Goal: Task Accomplishment & Management: Manage account settings

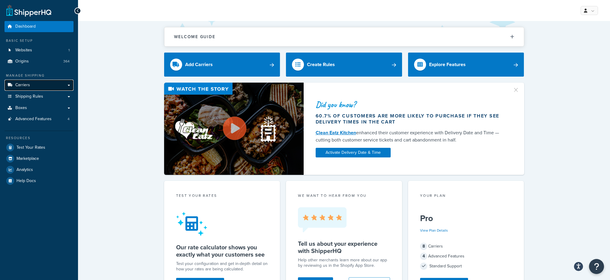
click at [55, 81] on link "Carriers" at bounding box center [38, 84] width 69 height 11
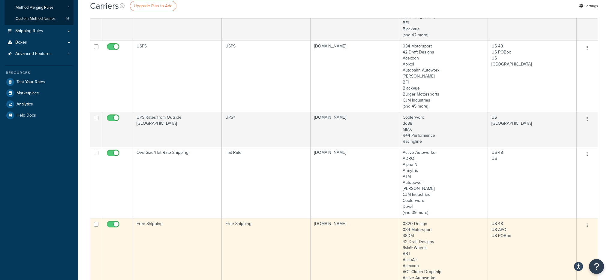
scroll to position [46, 0]
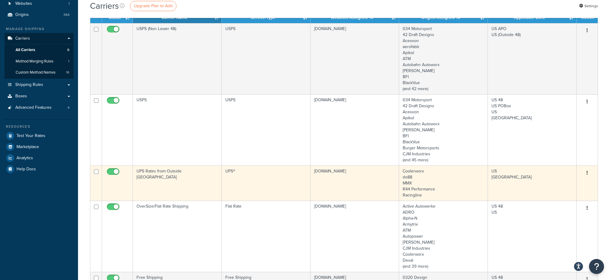
click at [228, 178] on td "UPS®" at bounding box center [266, 182] width 89 height 35
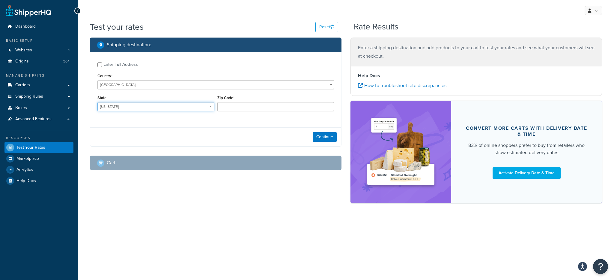
click at [142, 102] on select "Alabama Alaska American Samoa Arizona Arkansas Armed Forces Americas Armed Forc…" at bounding box center [155, 106] width 117 height 9
click at [136, 85] on select "United States United Kingdom Afghanistan Åland Islands Albania Algeria American…" at bounding box center [215, 84] width 237 height 9
click at [97, 80] on select "United States United Kingdom Afghanistan Åland Islands Albania Algeria American…" at bounding box center [215, 84] width 237 height 9
select select "US"
checkbox input "true"
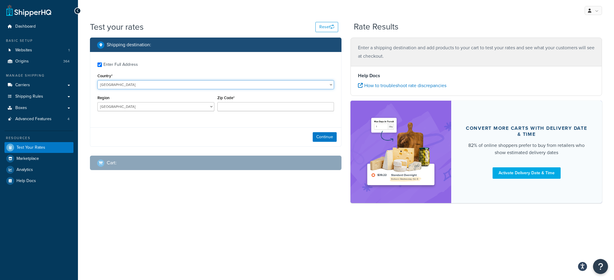
type input "33610"
select select "FL"
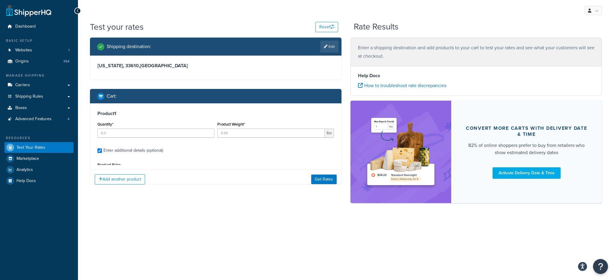
type input "1"
type input "3"
type input "5"
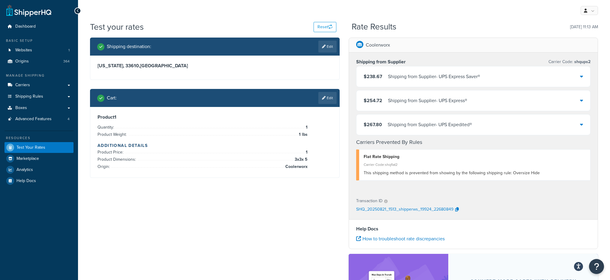
click at [415, 130] on div "$267.80 Shipping from Supplier - UPS Expedited®" at bounding box center [473, 124] width 234 height 20
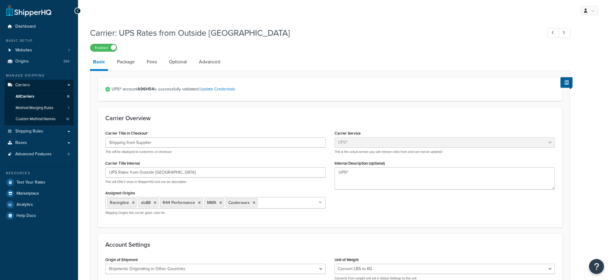
select select "ups"
select select "row"
select select "convert_lb_kg"
click at [205, 63] on link "Advanced" at bounding box center [209, 62] width 27 height 14
select select "false"
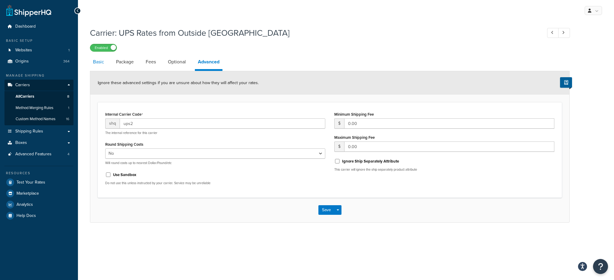
click at [103, 63] on link "Basic" at bounding box center [98, 62] width 17 height 14
select select "ups"
select select "row"
select select "convert_lb_kg"
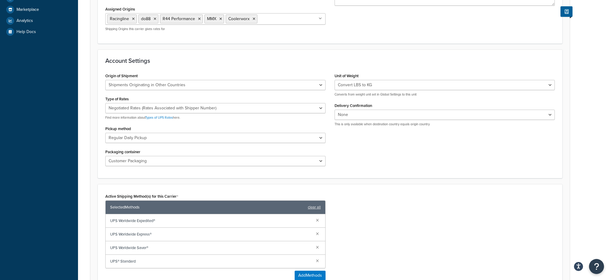
scroll to position [183, 0]
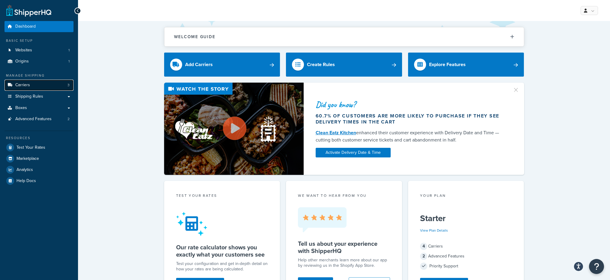
click at [30, 86] on link "Carriers 3" at bounding box center [38, 84] width 69 height 11
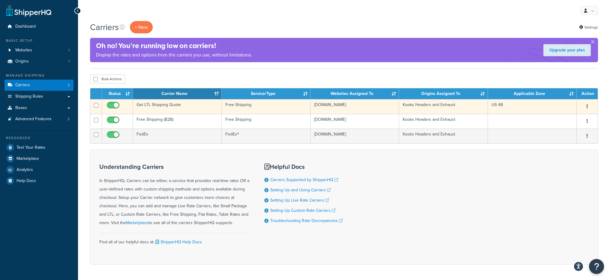
click at [204, 110] on td "Get LTL Shipping Quote" at bounding box center [177, 106] width 89 height 15
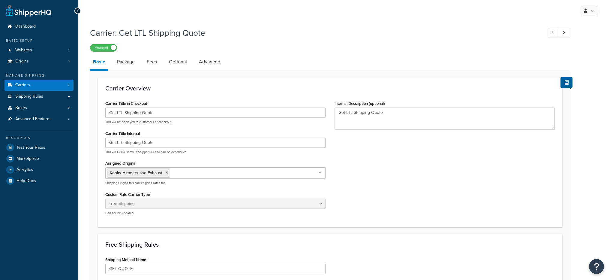
select select "free"
click at [186, 67] on link "Optional" at bounding box center [178, 62] width 24 height 14
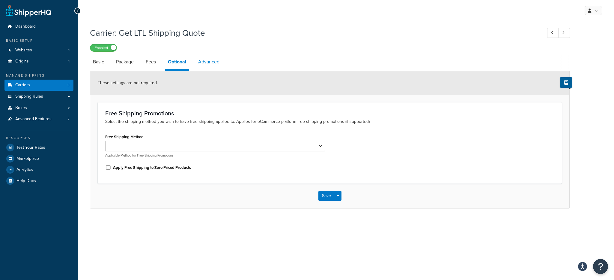
click at [211, 64] on link "Advanced" at bounding box center [208, 62] width 27 height 14
select select "false"
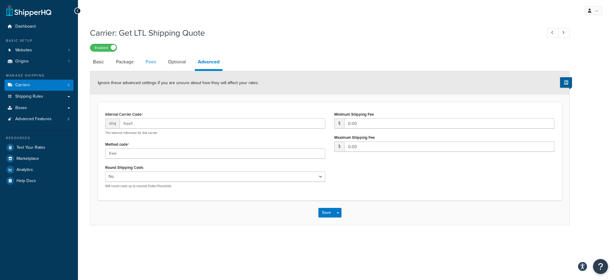
click at [151, 66] on link "Fees" at bounding box center [151, 62] width 16 height 14
select select "AFTER"
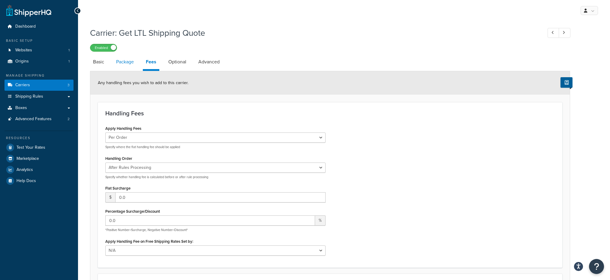
click at [124, 61] on link "Package" at bounding box center [125, 62] width 24 height 14
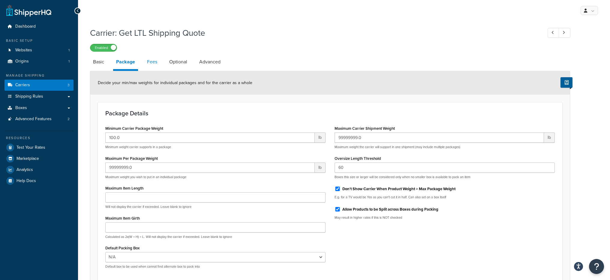
click at [146, 65] on link "Fees" at bounding box center [152, 62] width 16 height 14
select select "AFTER"
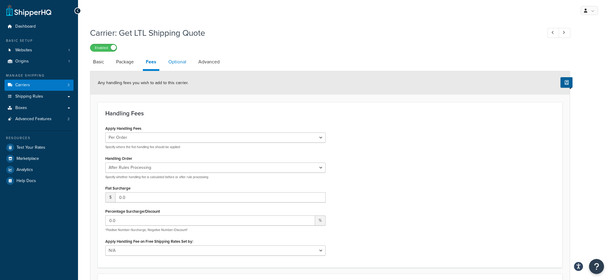
click at [175, 65] on link "Optional" at bounding box center [177, 62] width 24 height 14
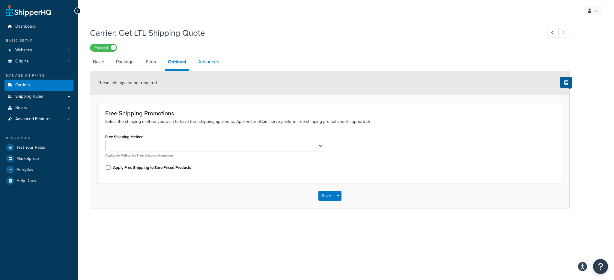
click at [205, 62] on link "Advanced" at bounding box center [208, 62] width 27 height 14
select select "false"
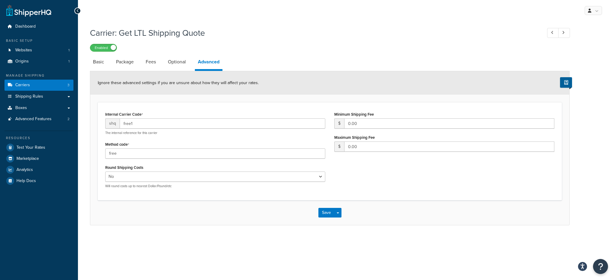
click at [129, 71] on div "Ignore these advanced settings if you are unsure about how they will affect you…" at bounding box center [329, 82] width 479 height 23
click at [127, 67] on link "Package" at bounding box center [125, 62] width 24 height 14
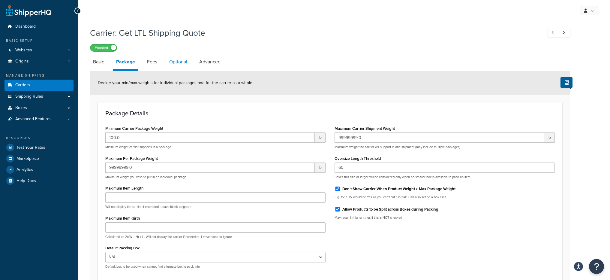
click at [185, 62] on link "Optional" at bounding box center [178, 62] width 24 height 14
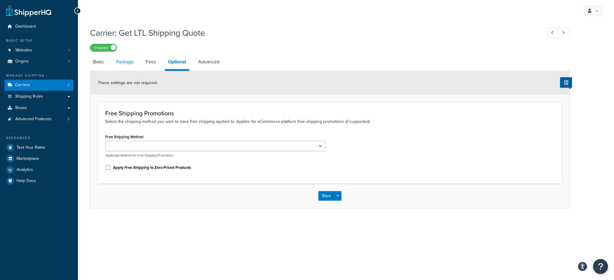
click at [122, 63] on link "Package" at bounding box center [125, 62] width 24 height 14
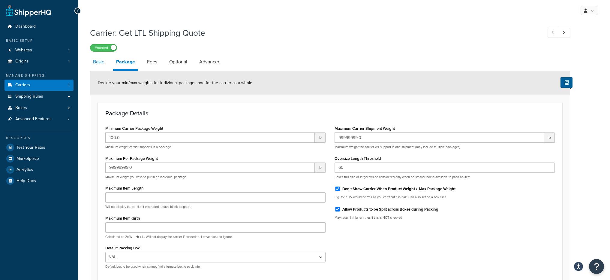
click at [100, 64] on link "Basic" at bounding box center [98, 62] width 17 height 14
select select "free"
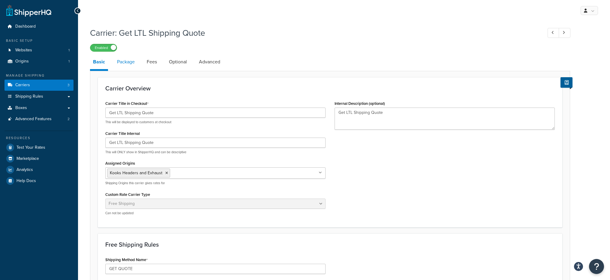
click at [131, 60] on link "Package" at bounding box center [126, 62] width 24 height 14
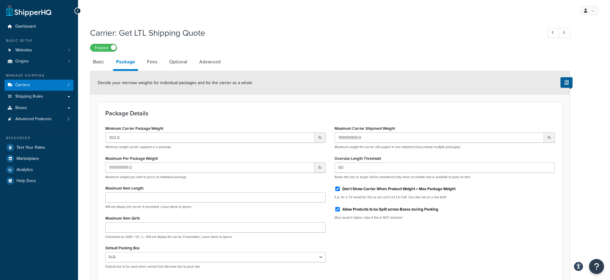
click at [169, 128] on div "Minimum Carrier Package Weight 100.0 lb Minimum weight carrier supports in a pa…" at bounding box center [215, 136] width 220 height 25
click at [102, 65] on link "Basic" at bounding box center [98, 62] width 17 height 14
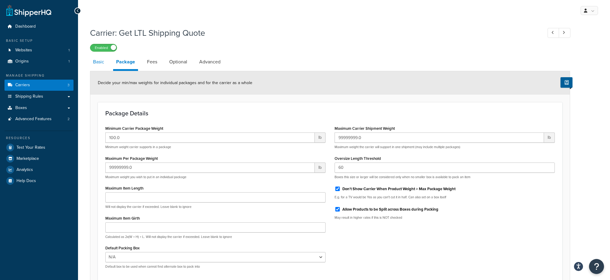
select select "free"
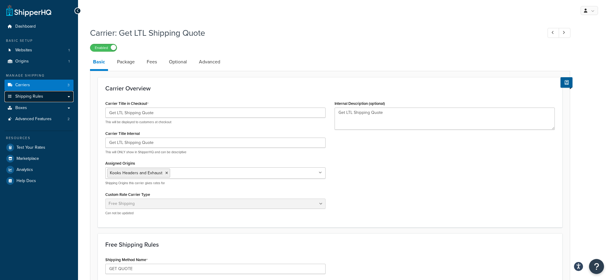
click at [51, 97] on link "Shipping Rules" at bounding box center [38, 96] width 69 height 11
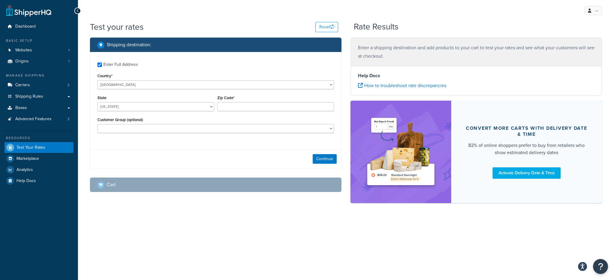
checkbox input "true"
type input "48094"
select select "MI"
select select "B2B"
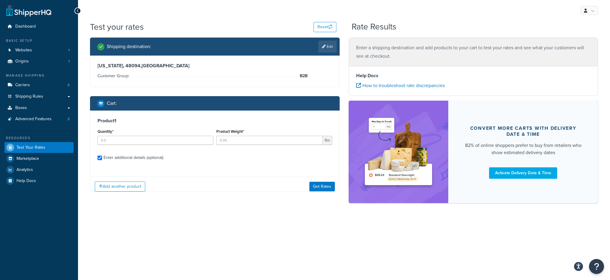
checkbox input "true"
type input "1"
type input "10"
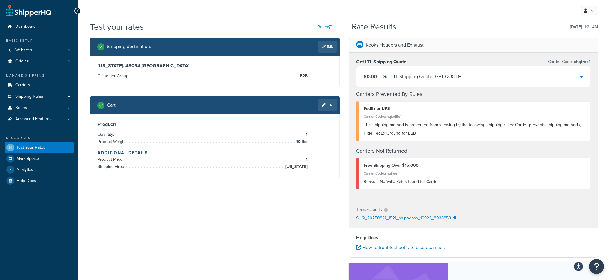
click at [472, 76] on div "$0.00 Get LTL Shipping Quote - GET QUOTE" at bounding box center [473, 76] width 234 height 20
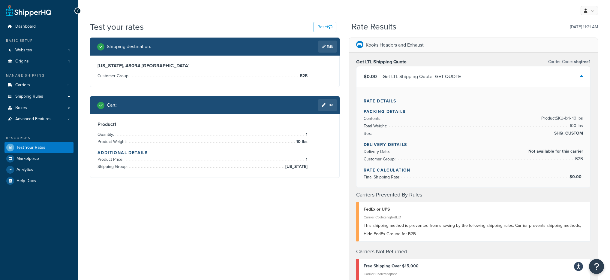
click at [472, 76] on div "$0.00 Get LTL Shipping Quote - GET QUOTE" at bounding box center [473, 76] width 234 height 20
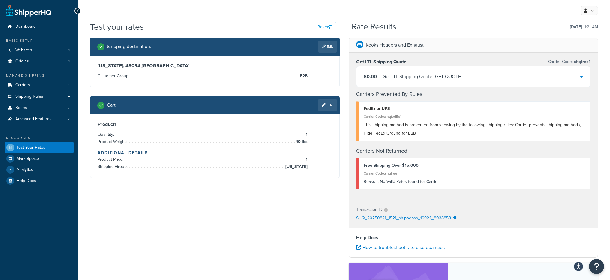
click at [473, 76] on div "$0.00 Get LTL Shipping Quote - GET QUOTE" at bounding box center [473, 76] width 234 height 20
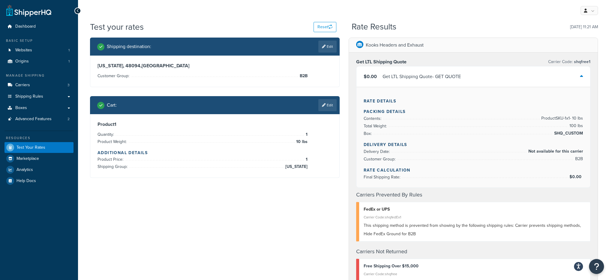
click at [470, 88] on div "Rate Details Packing Details Contents: Product SKU-1 x 1 - 10 lbs Total Weight:…" at bounding box center [473, 137] width 234 height 100
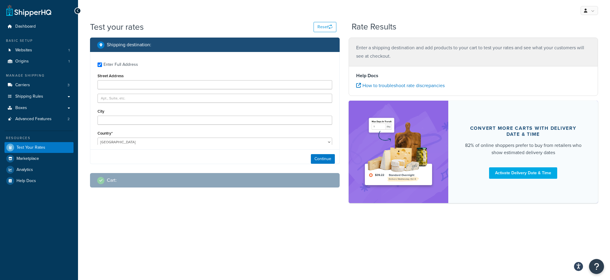
type input "48316"
select select "MI"
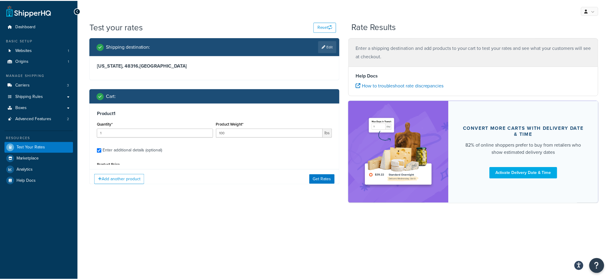
scroll to position [57, 0]
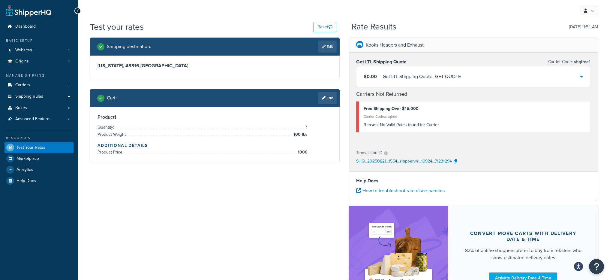
click at [481, 75] on div "$0.00 Get LTL Shipping Quote - GET QUOTE" at bounding box center [473, 76] width 234 height 20
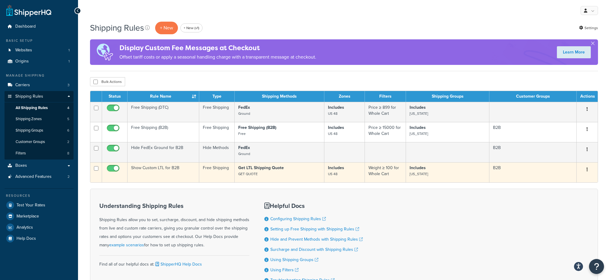
click at [172, 171] on td "Show Custom LTL for B2B" at bounding box center [163, 172] width 72 height 20
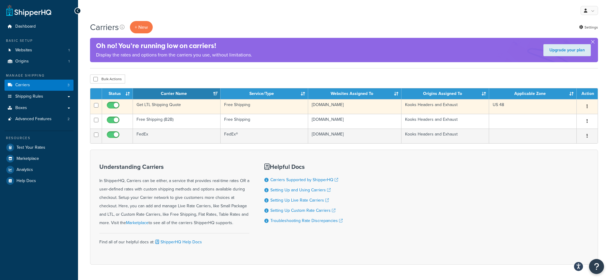
click at [182, 109] on td "Get LTL Shipping Quote" at bounding box center [177, 106] width 88 height 15
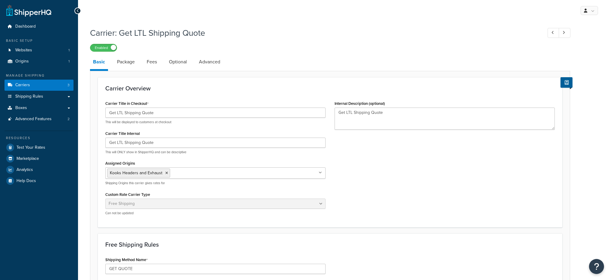
select select "free"
click at [131, 60] on link "Package" at bounding box center [126, 62] width 24 height 14
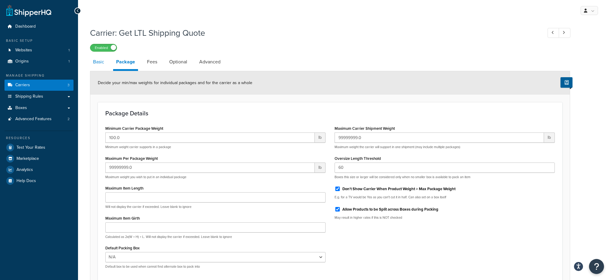
click at [98, 68] on link "Basic" at bounding box center [98, 62] width 17 height 14
select select "free"
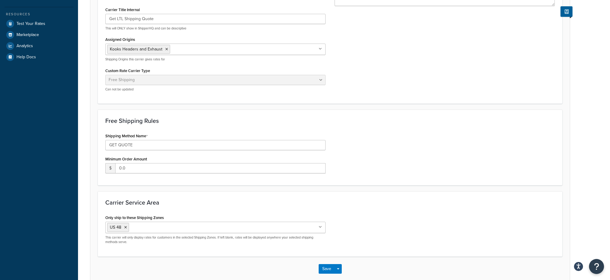
scroll to position [33, 0]
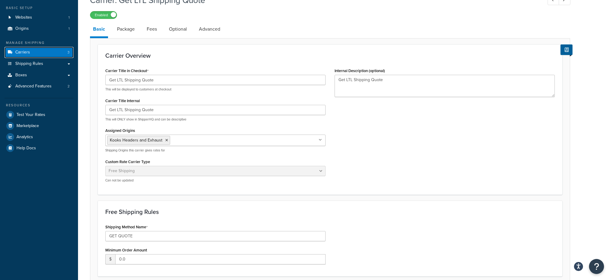
click at [47, 53] on link "Carriers 3" at bounding box center [38, 52] width 69 height 11
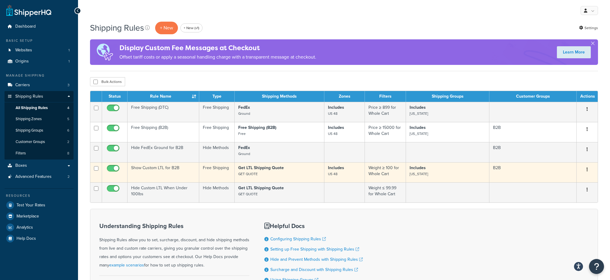
click at [344, 175] on p "Includes US 48" at bounding box center [344, 171] width 33 height 12
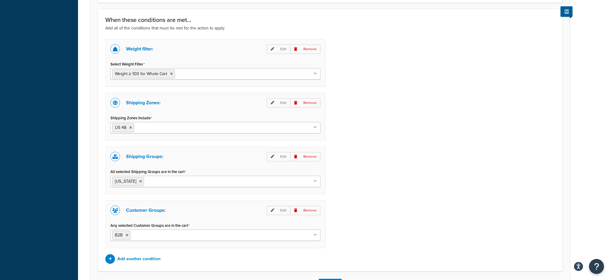
scroll to position [397, 0]
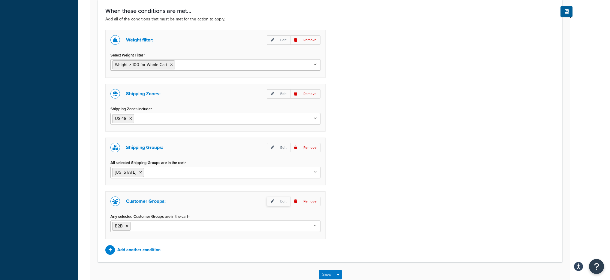
click at [273, 203] on p "Edit" at bounding box center [278, 200] width 23 height 9
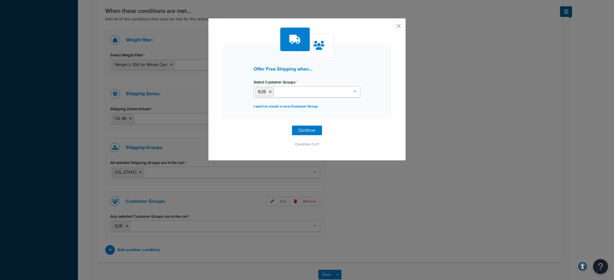
click at [279, 89] on input "Select Customer Groups" at bounding box center [301, 91] width 53 height 7
click at [357, 77] on div "Offer Free Shipping when... Select Customer Groups B2B All I want to create a n…" at bounding box center [306, 80] width 167 height 75
click at [391, 27] on button "button" at bounding box center [389, 27] width 1 height 1
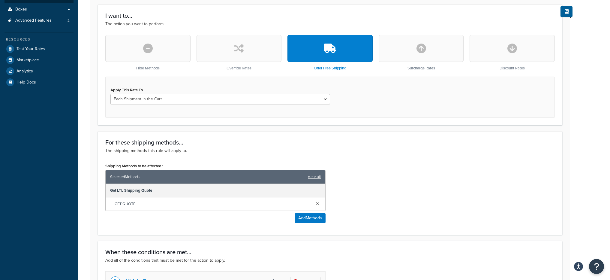
scroll to position [72, 0]
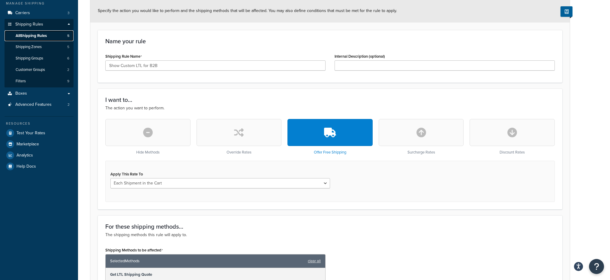
click at [57, 39] on link "All Shipping Rules 5" at bounding box center [38, 35] width 69 height 11
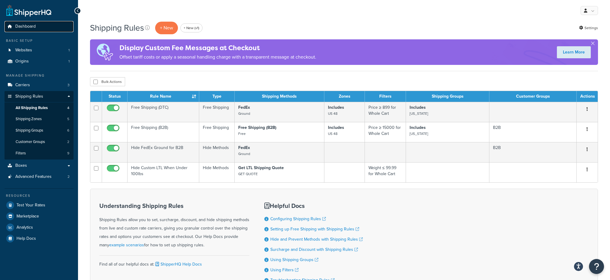
click at [36, 29] on link "Dashboard" at bounding box center [38, 26] width 69 height 11
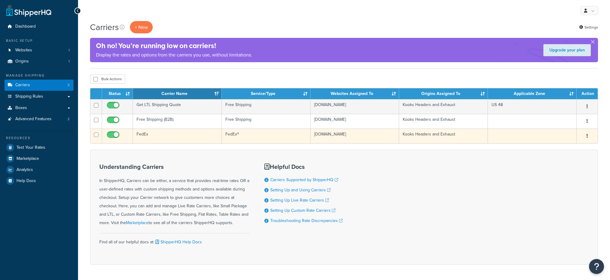
click at [170, 139] on td "FedEx" at bounding box center [177, 135] width 89 height 15
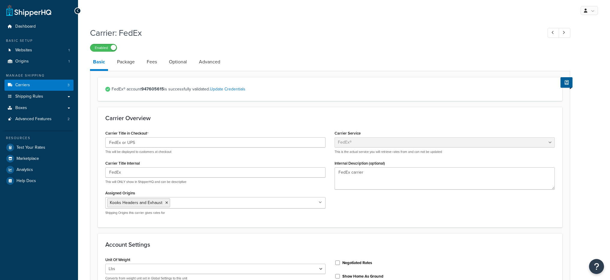
select select "fedEx"
select select "REGULAR_PICKUP"
select select "YOUR_PACKAGING"
click at [125, 66] on link "Package" at bounding box center [126, 62] width 24 height 14
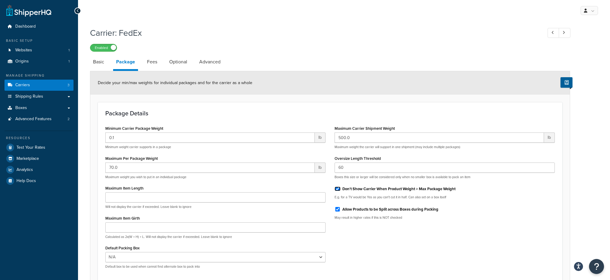
click at [338, 190] on input "Don't Show Carrier When Product Weight > Max Package Weight" at bounding box center [337, 188] width 6 height 4
checkbox input "false"
click at [465, 255] on div "Minimum Carrier Package Weight 0.1 lb Minimum weight carrier supports in a pack…" at bounding box center [330, 198] width 458 height 149
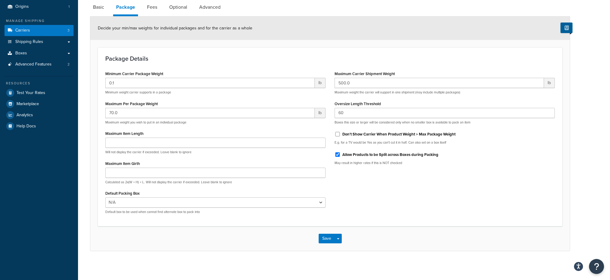
scroll to position [56, 0]
click at [338, 235] on button "Save Dropdown" at bounding box center [337, 237] width 7 height 10
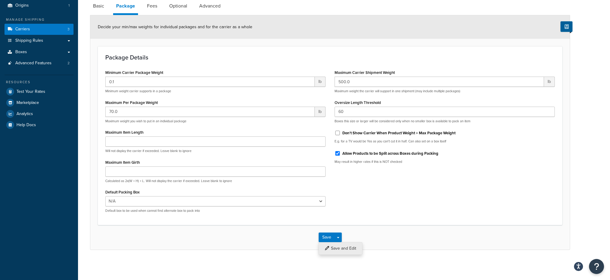
click at [346, 245] on button "Save and Edit" at bounding box center [341, 248] width 44 height 13
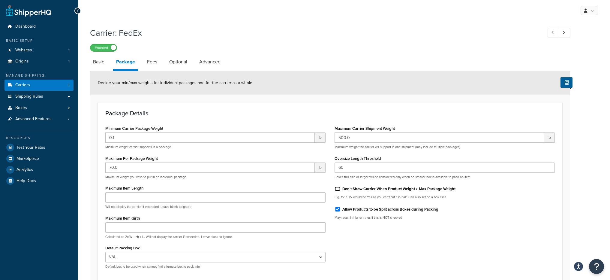
click at [339, 190] on input "Don't Show Carrier When Product Weight > Max Package Weight" at bounding box center [337, 188] width 6 height 4
checkbox input "true"
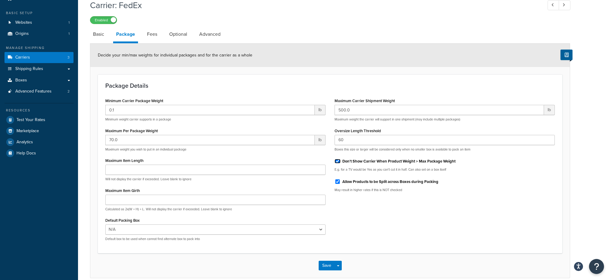
scroll to position [56, 0]
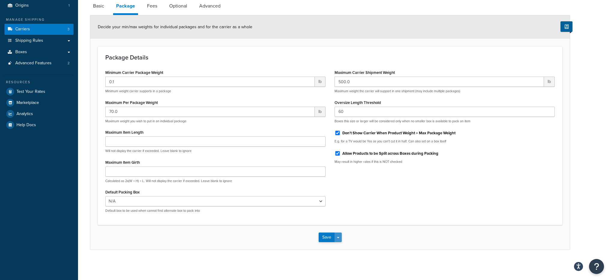
click at [340, 237] on button "Save Dropdown" at bounding box center [337, 237] width 7 height 10
click at [342, 247] on button "Save and Edit" at bounding box center [341, 248] width 44 height 13
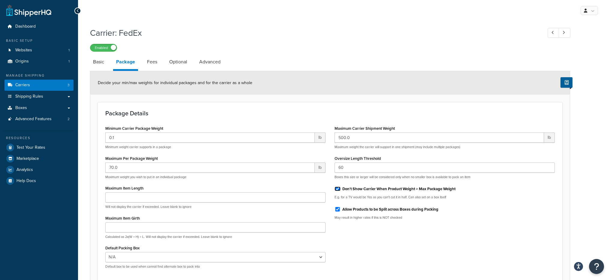
click at [338, 190] on input "Don't Show Carrier When Product Weight > Max Package Weight" at bounding box center [337, 188] width 6 height 4
checkbox input "false"
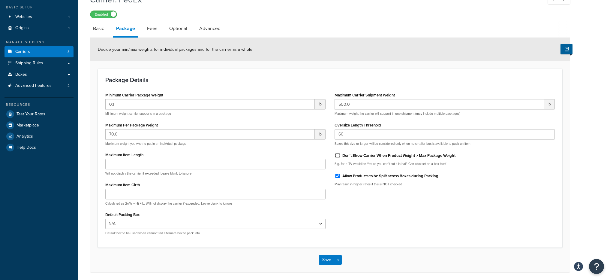
scroll to position [56, 0]
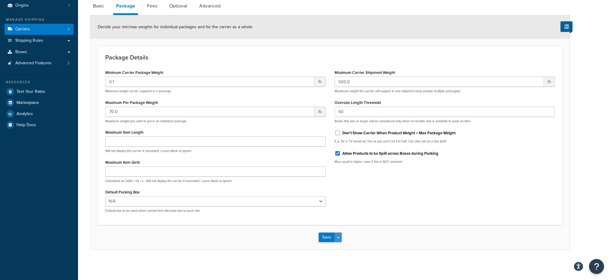
click at [337, 239] on button "Save Dropdown" at bounding box center [337, 237] width 7 height 10
click at [339, 247] on button "Save and Edit" at bounding box center [341, 248] width 44 height 13
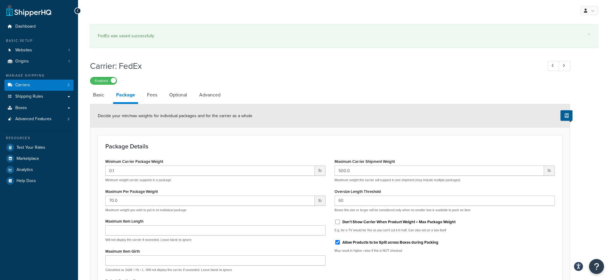
click at [340, 225] on div "Don't Show Carrier When Product Weight > Max Package Weight" at bounding box center [444, 221] width 220 height 9
click at [339, 223] on input "Don't Show Carrier When Product Weight > Max Package Weight" at bounding box center [337, 221] width 6 height 4
checkbox input "true"
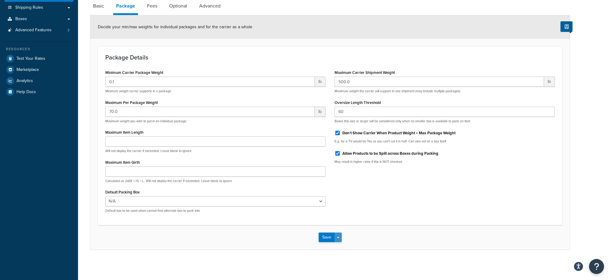
click at [340, 234] on button "Save Dropdown" at bounding box center [337, 237] width 7 height 10
click at [342, 243] on button "Save and Edit" at bounding box center [341, 248] width 44 height 13
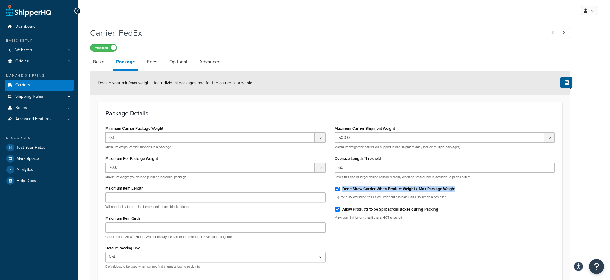
drag, startPoint x: 457, startPoint y: 188, endPoint x: 340, endPoint y: 186, distance: 117.0
click at [340, 186] on div "Don't Show Carrier When Product Weight > Max Package Weight" at bounding box center [444, 188] width 220 height 9
copy div "Don't Show Carrier When Product Weight > Max Package Weight"
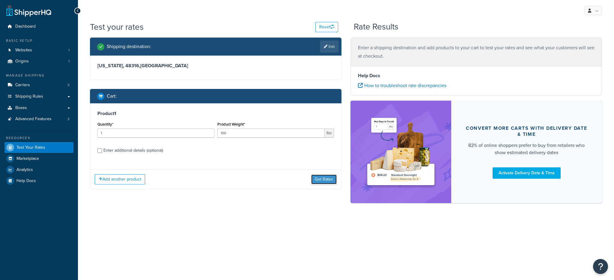
click at [318, 181] on button "Get Rates" at bounding box center [323, 179] width 25 height 10
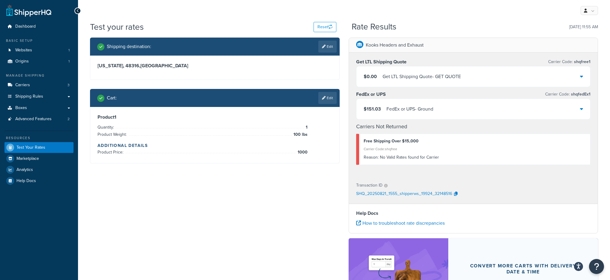
click at [468, 114] on div "$151.03 FedEx or UPS - Ground" at bounding box center [473, 109] width 234 height 20
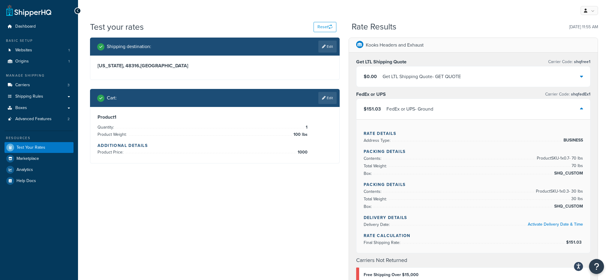
click at [326, 102] on link "Edit" at bounding box center [327, 98] width 18 height 12
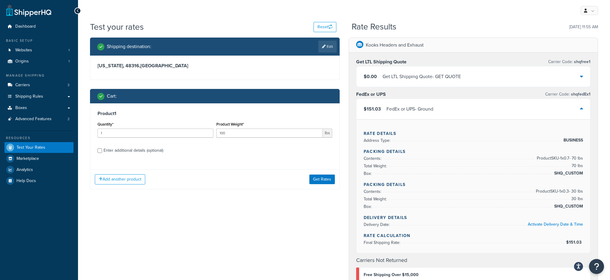
drag, startPoint x: 141, startPoint y: 145, endPoint x: 144, endPoint y: 148, distance: 3.6
click at [143, 147] on label "Enter additional details (optional)" at bounding box center [217, 150] width 229 height 10
click at [145, 149] on div "Enter additional details (optional)" at bounding box center [133, 150] width 60 height 8
click at [102, 149] on input "Enter additional details (optional)" at bounding box center [99, 150] width 4 height 4
checkbox input "true"
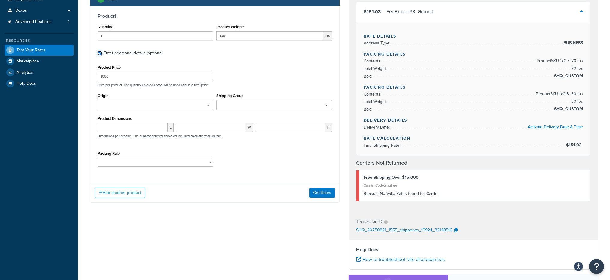
scroll to position [129, 0]
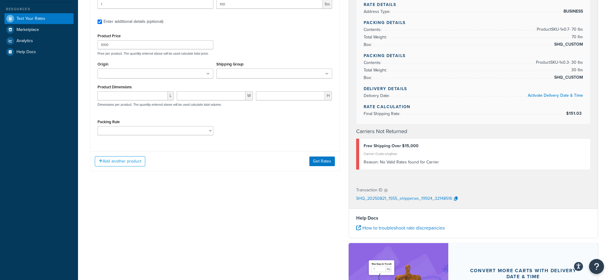
click at [233, 69] on ul at bounding box center [274, 73] width 116 height 10
click at [264, 48] on div "Product Price 1000 Price per product. The quantity entered above will be used c…" at bounding box center [215, 44] width 238 height 24
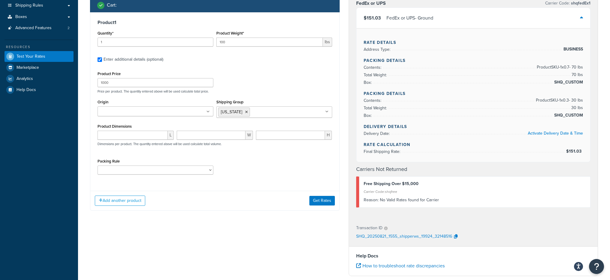
scroll to position [34, 0]
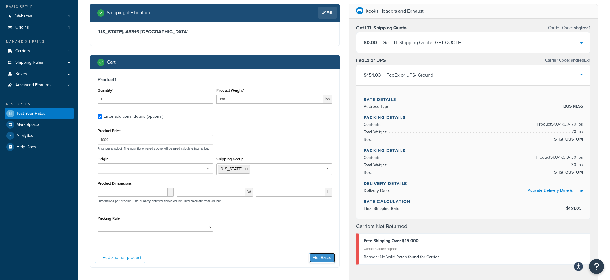
click at [315, 262] on button "Get Rates" at bounding box center [321, 258] width 25 height 10
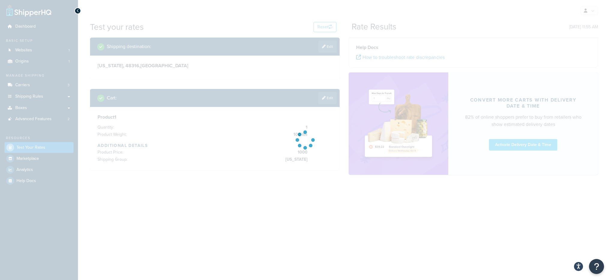
scroll to position [0, 0]
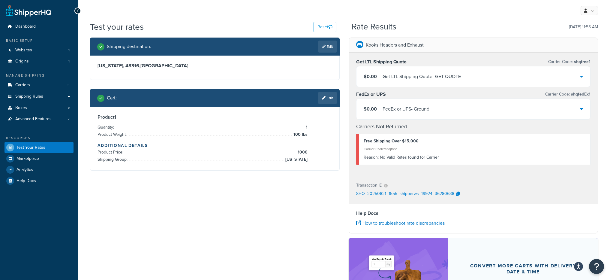
click at [425, 107] on div "FedEx or UPS - Ground" at bounding box center [405, 109] width 47 height 8
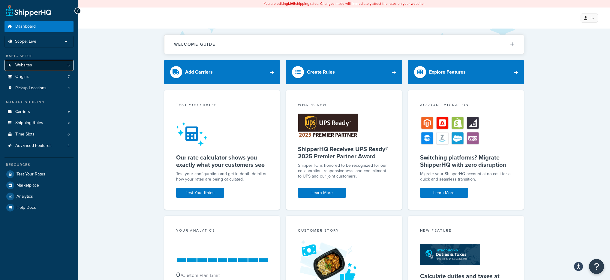
click at [68, 64] on span "5" at bounding box center [68, 65] width 2 height 5
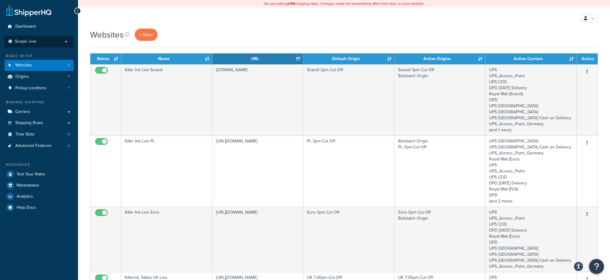
click at [35, 41] on span "Scope: Live" at bounding box center [25, 41] width 21 height 5
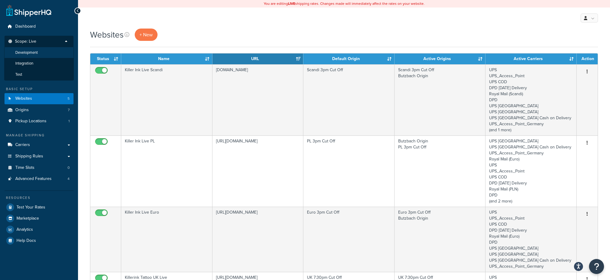
click at [40, 48] on li "Development" at bounding box center [39, 52] width 70 height 11
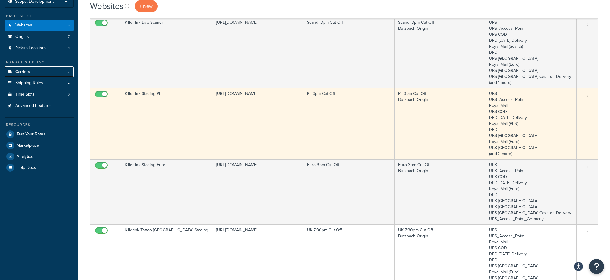
scroll to position [43, 0]
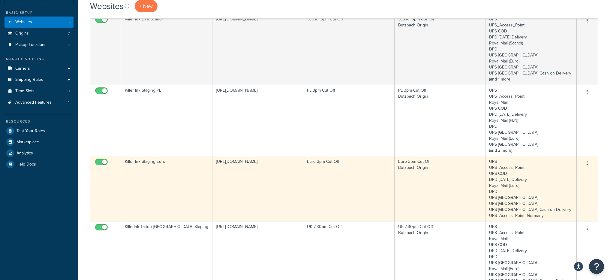
click at [256, 163] on td "[URL][DOMAIN_NAME]" at bounding box center [257, 188] width 91 height 65
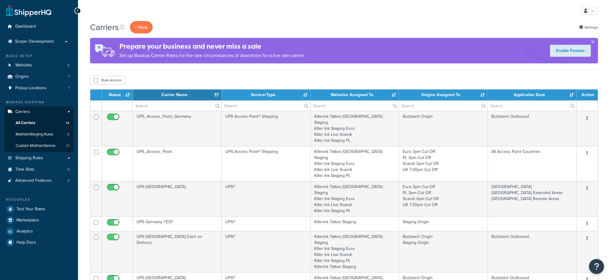
select select "15"
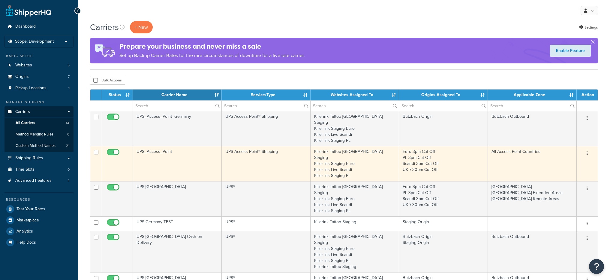
click at [254, 146] on td "UPS Access Point® Shipping" at bounding box center [266, 163] width 89 height 35
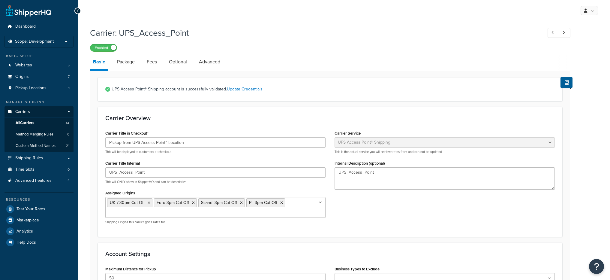
select select "accessPoint"
select select "kg"
click at [44, 124] on link "All Carriers 14" at bounding box center [38, 122] width 69 height 11
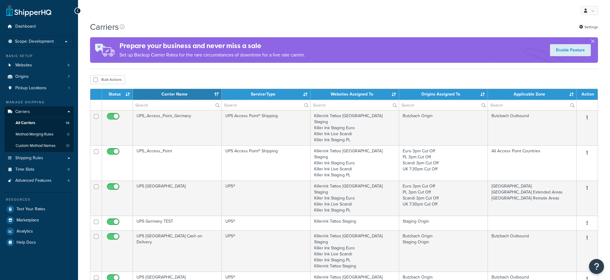
select select "15"
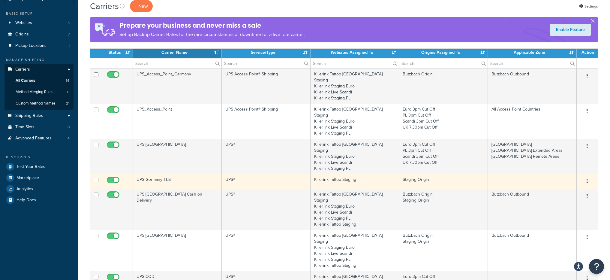
scroll to position [39, 0]
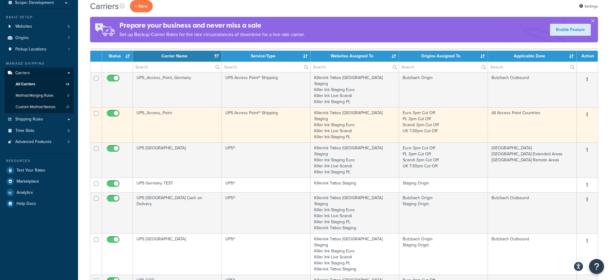
click at [243, 113] on td "UPS Access Point® Shipping" at bounding box center [266, 124] width 89 height 35
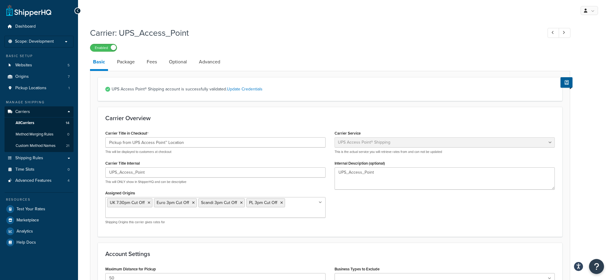
select select "accessPoint"
select select "kg"
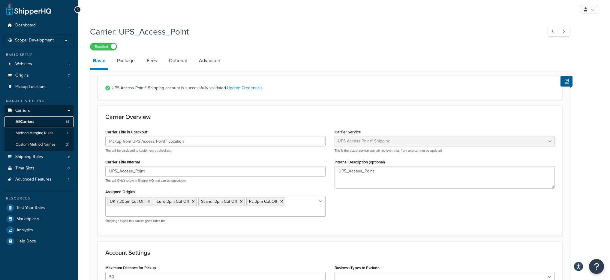
click at [40, 117] on link "All Carriers 14" at bounding box center [38, 121] width 69 height 11
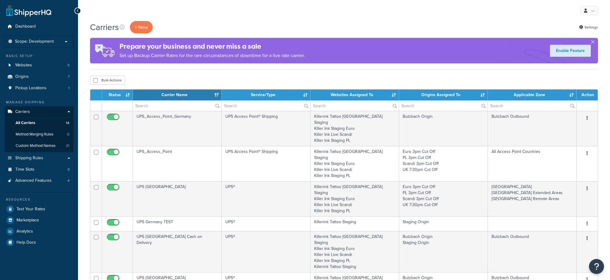
select select "15"
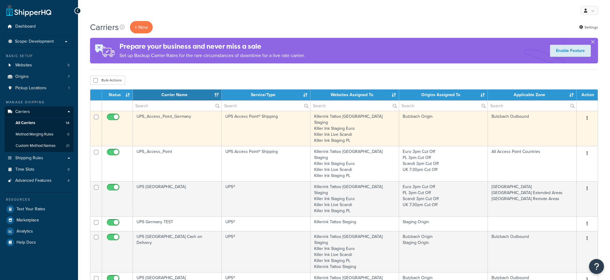
click at [186, 126] on td "UPS_Access_Point_Germany" at bounding box center [177, 128] width 89 height 35
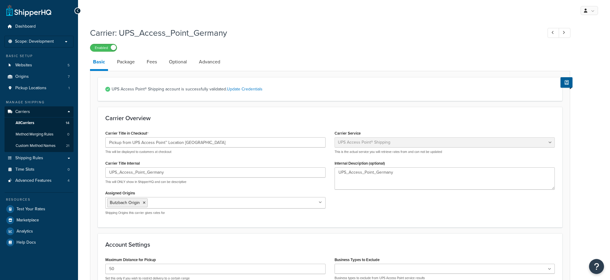
select select "accessPoint"
select select "KM"
select select "convert_lb_kg"
click at [208, 58] on link "Advanced" at bounding box center [209, 62] width 27 height 14
select select "false"
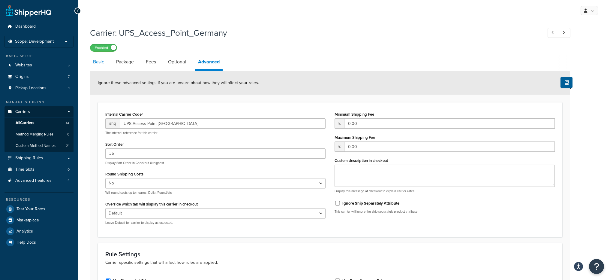
click at [101, 64] on link "Basic" at bounding box center [98, 62] width 17 height 14
select select "accessPoint"
select select "KM"
select select "convert_lb_kg"
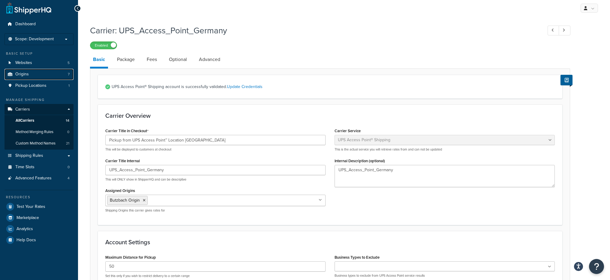
scroll to position [1, 0]
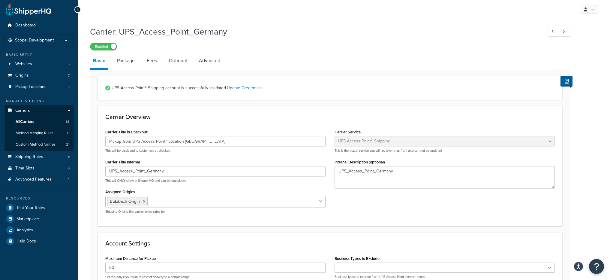
click at [210, 46] on div "Enabled" at bounding box center [330, 46] width 480 height 8
click at [209, 52] on div "Carrier: UPS_Access_Point_Germany Enabled Basic Package Fees Optional Advanced …" at bounding box center [330, 270] width 480 height 494
click at [210, 56] on link "Advanced" at bounding box center [209, 60] width 27 height 14
select select "false"
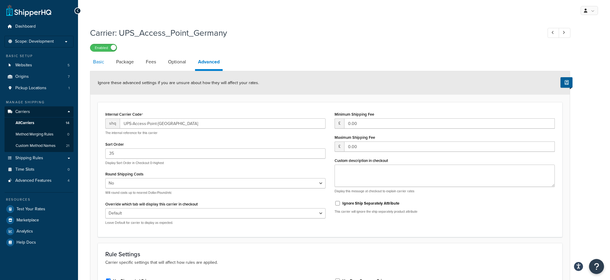
click at [97, 66] on link "Basic" at bounding box center [98, 62] width 17 height 14
select select "accessPoint"
select select "KM"
select select "convert_lb_kg"
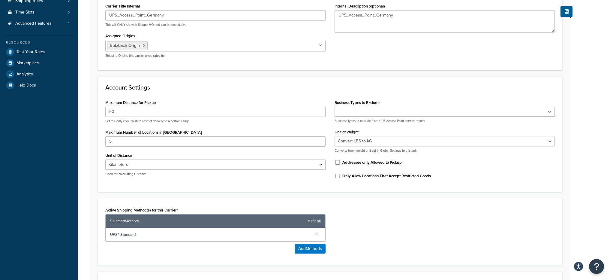
scroll to position [162, 0]
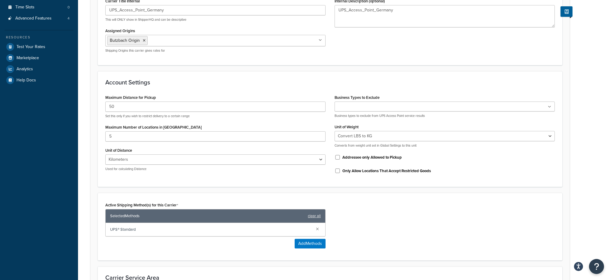
click at [482, 197] on div "Active Shipping Method(s) for this Carrier Selected Methods clear all UPS® Stan…" at bounding box center [330, 226] width 464 height 67
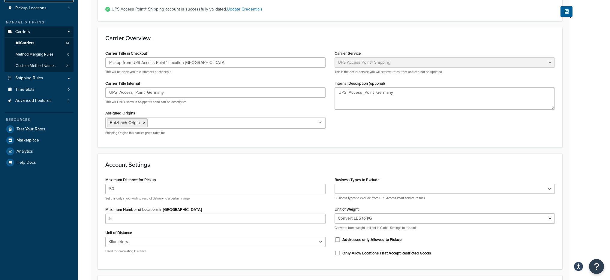
scroll to position [77, 0]
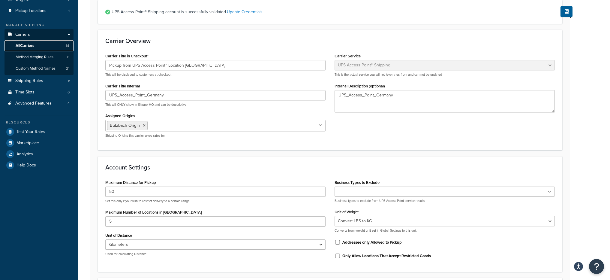
click at [31, 46] on span "All Carriers" at bounding box center [25, 45] width 19 height 5
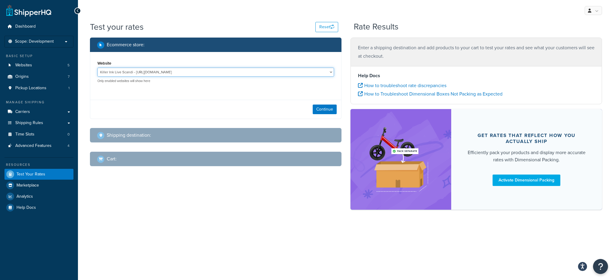
click at [139, 76] on select "Killer Ink Live Scandi - [URL][DOMAIN_NAME] Killer Ink Staging Euro - [URL][DOM…" at bounding box center [215, 71] width 237 height 9
select select "407fa7d43ffe8ba82f64ab2993671ec1"
click at [97, 67] on select "Killer Ink Live Scandi - [URL][DOMAIN_NAME] Killer Ink Staging Euro - [URL][DOM…" at bounding box center [215, 71] width 237 height 9
click at [316, 108] on button "Continue" at bounding box center [325, 109] width 24 height 10
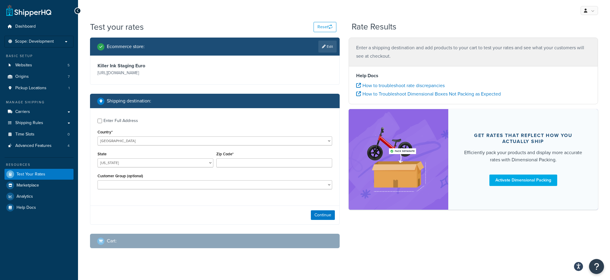
click at [119, 117] on div "Enter Full Address" at bounding box center [120, 120] width 34 height 8
click at [102, 118] on input "Enter Full Address" at bounding box center [99, 120] width 4 height 4
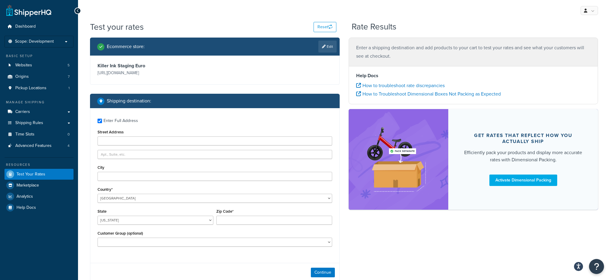
click at [119, 118] on div "Enter Full Address" at bounding box center [120, 120] width 34 height 8
click at [102, 118] on input "Enter Full Address" at bounding box center [99, 120] width 4 height 4
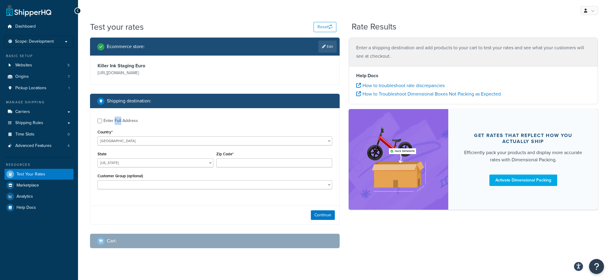
click at [119, 118] on div "Enter Full Address" at bounding box center [120, 120] width 34 height 8
click at [102, 118] on input "Enter Full Address" at bounding box center [99, 120] width 4 height 4
checkbox input "true"
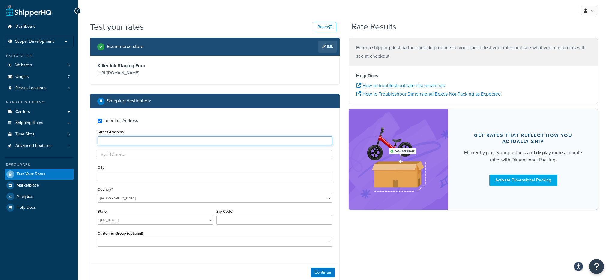
click at [124, 136] on input "Street Address" at bounding box center [214, 140] width 235 height 9
paste input "[GEOGRAPHIC_DATA] 1"
type input "[GEOGRAPHIC_DATA] 1"
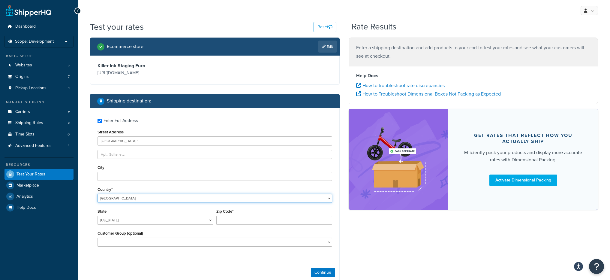
click at [120, 197] on select "United States United Kingdom Afghanistan Åland Islands Albania Algeria American…" at bounding box center [214, 197] width 235 height 9
select select "DE"
click at [97, 193] on select "United States United Kingdom Afghanistan Åland Islands Albania Algeria American…" at bounding box center [214, 197] width 235 height 9
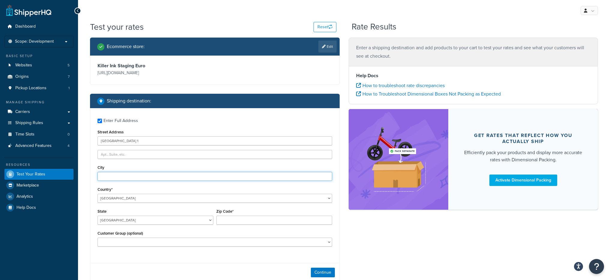
click at [113, 174] on input "City" at bounding box center [214, 176] width 235 height 9
paste input "Butzbach"
type input "Butzbach"
click at [131, 215] on select "Baden-Wuerttemberg Bayern Berlin Brandenburg Bremen Hamburg Hessen Mecklenburg-…" at bounding box center [155, 219] width 116 height 9
click at [97, 215] on select "Baden-Wuerttemberg Bayern Berlin Brandenburg Bremen Hamburg Hessen Mecklenburg-…" at bounding box center [155, 219] width 116 height 9
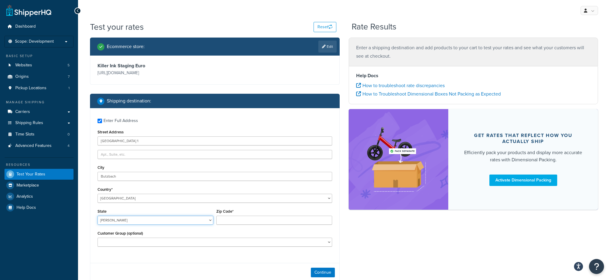
click at [135, 223] on select "Baden-Wuerttemberg Bayern Berlin Brandenburg Bremen Hamburg Hessen Mecklenburg-…" at bounding box center [155, 219] width 116 height 9
select select "HE"
click at [97, 215] on select "Baden-Wuerttemberg Bayern Berlin Brandenburg Bremen Hamburg Hessen Mecklenburg-…" at bounding box center [155, 219] width 116 height 9
click at [237, 212] on div "Zip Code*" at bounding box center [274, 215] width 116 height 17
click at [237, 215] on input "Zip Code*" at bounding box center [274, 219] width 116 height 9
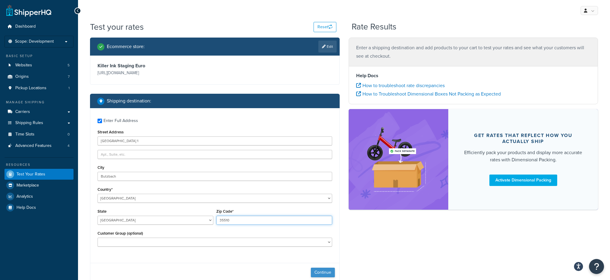
type input "35510"
click at [327, 270] on button "Continue" at bounding box center [323, 272] width 24 height 10
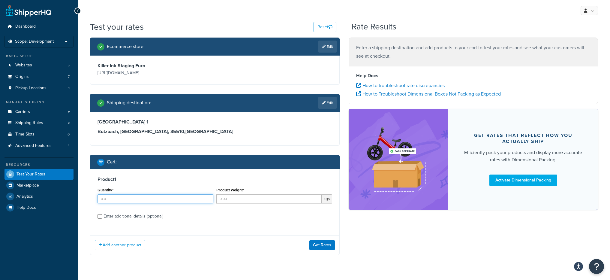
click at [166, 197] on input "Quantity*" at bounding box center [155, 198] width 116 height 9
type input "1"
click at [272, 196] on input "Product Weight*" at bounding box center [268, 198] width 105 height 9
type input "1"
click at [356, 248] on div "Ecommerce store : Edit Killer Ink Staging Euro https://stagingm2.killerinktatto…" at bounding box center [343, 150] width 517 height 226
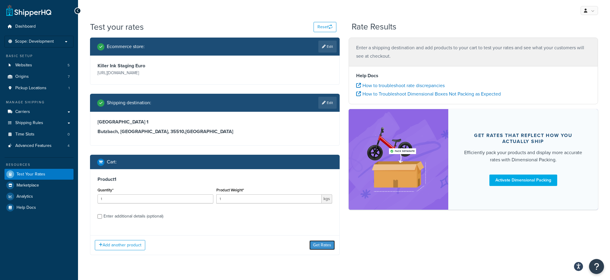
click at [333, 244] on button "Get Rates" at bounding box center [321, 245] width 25 height 10
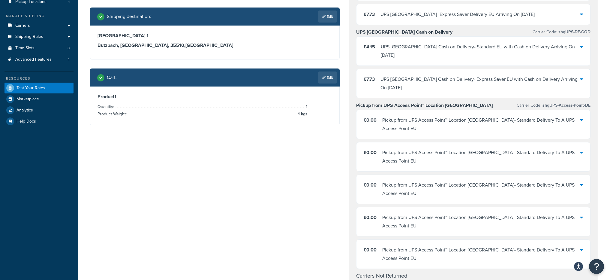
scroll to position [86, 0]
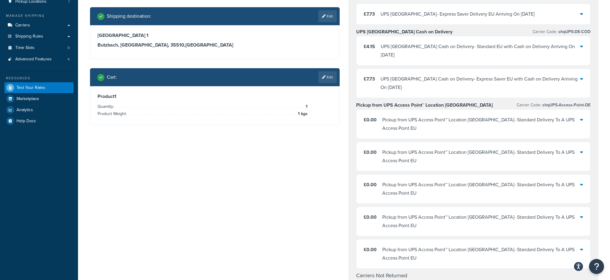
click at [462, 126] on div "£0.00 Pickup from UPS Access Point™ Location Germany - Standard Delivery To A U…" at bounding box center [473, 123] width 234 height 29
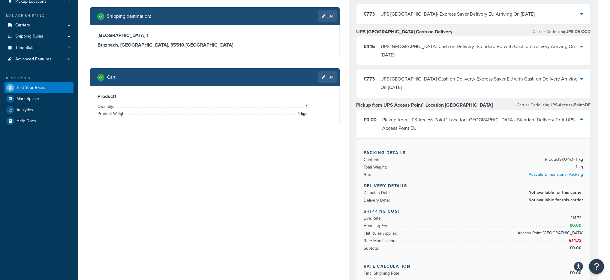
click at [475, 118] on div "Pickup from UPS Access Point™ Location Germany - Standard Delivery To A UPS Acc…" at bounding box center [481, 123] width 198 height 17
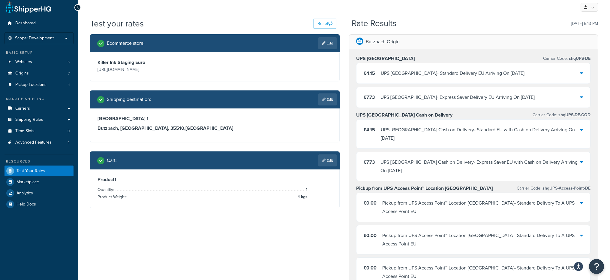
scroll to position [0, 0]
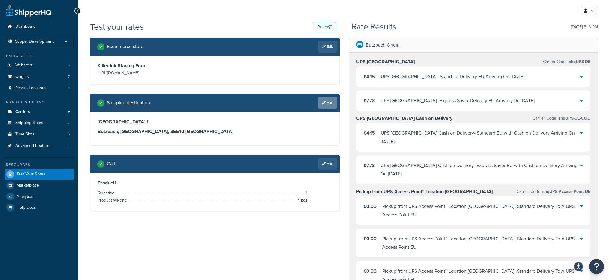
click at [319, 106] on link "Edit" at bounding box center [327, 103] width 18 height 12
select select "DE"
select select "HE"
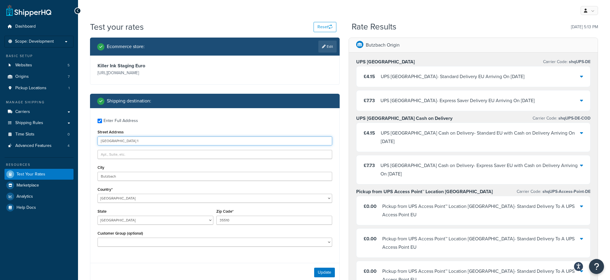
click at [159, 144] on input "[GEOGRAPHIC_DATA] 1" at bounding box center [214, 140] width 235 height 9
click at [159, 144] on input "Am Magna Park 1" at bounding box center [214, 140] width 235 height 9
paste input "Monteurwohnung Münzenberg/Gambach Mittelhessen, Hauptstraße 26, 35516 Münzenber…"
drag, startPoint x: 188, startPoint y: 142, endPoint x: 213, endPoint y: 142, distance: 24.9
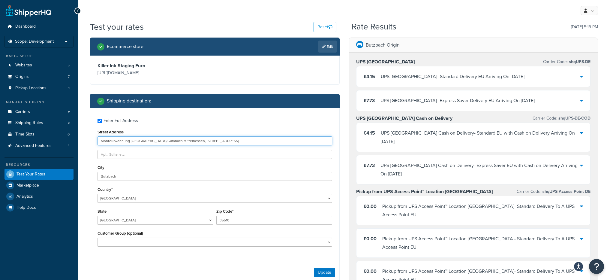
click at [213, 142] on input "Monteurwohnung Münzenberg/Gambach Mittelhessen, Hauptstraße 26, 35516 Münzenber…" at bounding box center [214, 140] width 235 height 9
type input "Monteurwohnung Münzenberg/Gambach Mittelhessen, Hauptstraße 26, 35516 Münzenber…"
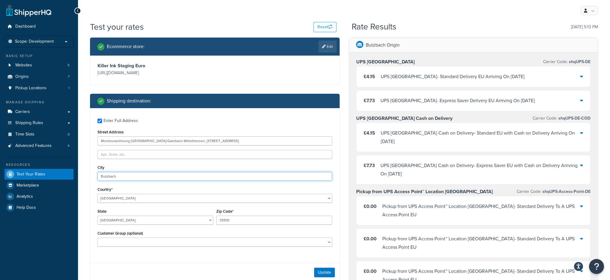
click at [119, 177] on input "Butzbach" at bounding box center [214, 176] width 235 height 9
paste input "Hauptstraße 26"
type input "Hauptstraße 26"
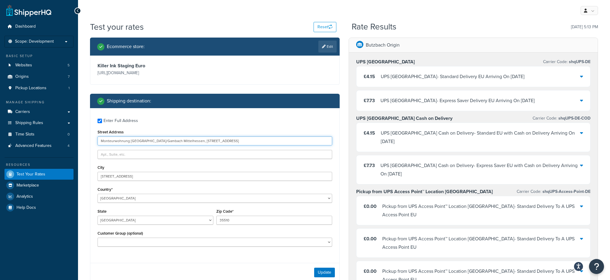
drag, startPoint x: 215, startPoint y: 141, endPoint x: 226, endPoint y: 142, distance: 11.5
click at [226, 142] on input "Monteurwohnung Münzenberg/Gambach Mittelhessen, Hauptstraße 26, 35516 Münzenber…" at bounding box center [214, 140] width 235 height 9
click at [237, 224] on input "35510" at bounding box center [274, 219] width 116 height 9
click at [236, 223] on input "35510" at bounding box center [274, 219] width 116 height 9
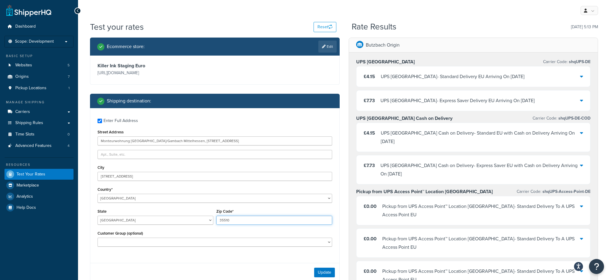
paste input "6"
type input "35516"
drag, startPoint x: 266, startPoint y: 142, endPoint x: 187, endPoint y: 142, distance: 78.9
click at [187, 142] on input "Monteurwohnung Münzenberg/Gambach Mittelhessen, Hauptstraße 26, 35516 Münzenber…" at bounding box center [214, 140] width 235 height 9
type input "Monteurwohnung Münzenberg/Gambach Mittelhessen"
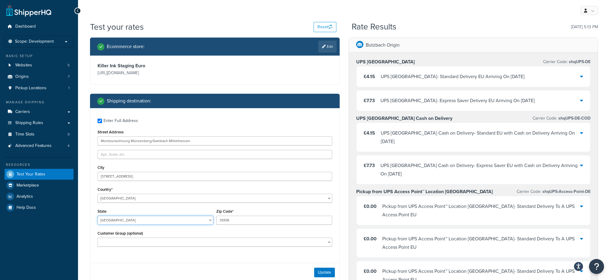
click at [153, 223] on select "Baden-Wuerttemberg Bayern Berlin Brandenburg Bremen Hamburg Hessen Mecklenburg-…" at bounding box center [155, 219] width 116 height 9
click at [319, 267] on button "Update" at bounding box center [324, 272] width 21 height 10
click at [322, 272] on div "Ecommerce store : Edit Killer Ink Staging Euro https://stagingm2.killerinktatto…" at bounding box center [214, 196] width 259 height 319
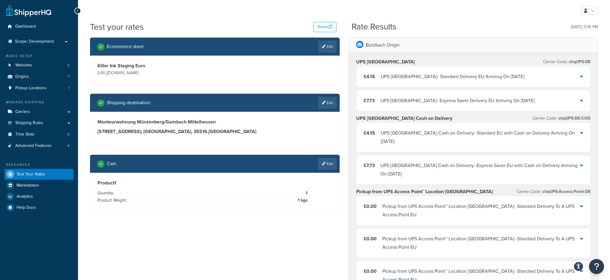
click at [322, 101] on icon at bounding box center [324, 103] width 4 height 4
select select "DE"
select select "HE"
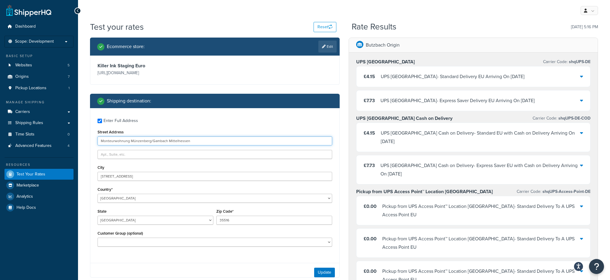
click at [189, 139] on input "Monteurwohnung Münzenberg/Gambach Mittelhessen" at bounding box center [214, 140] width 235 height 9
paste input "Breitenhaide, Außenliegend Orb 6, 63683 Ortenberg, Germany"
type input "Breitenhaide, Außenliegend Orb 6, 63683 Ortenberg, Germany"
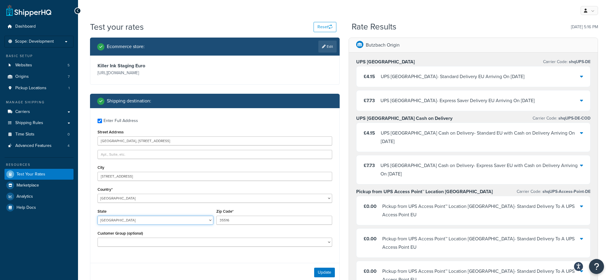
click at [164, 220] on select "Baden-Wuerttemberg Bayern Berlin Brandenburg Bremen Hamburg Hessen Mecklenburg-…" at bounding box center [155, 219] width 116 height 9
click at [169, 219] on select "Baden-Wuerttemberg Bayern Berlin Brandenburg Bremen Hamburg Hessen Mecklenburg-…" at bounding box center [155, 219] width 116 height 9
drag, startPoint x: 166, startPoint y: 141, endPoint x: 156, endPoint y: 141, distance: 9.6
click at [156, 141] on input "Breitenhaide, Außenliegend Orb 6, 63683 Ortenberg, Germany" at bounding box center [214, 140] width 235 height 9
click at [239, 223] on input "35516" at bounding box center [274, 219] width 116 height 9
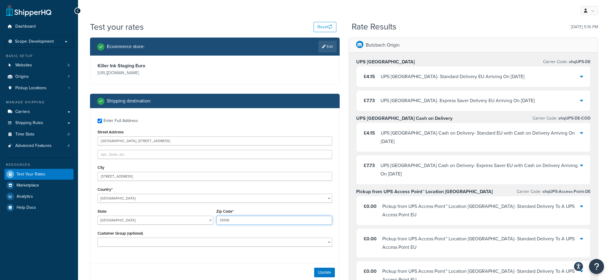
click at [239, 223] on input "35516" at bounding box center [274, 219] width 116 height 9
paste input "63683"
type input "63683"
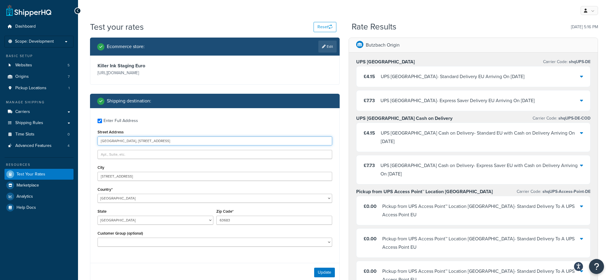
drag, startPoint x: 206, startPoint y: 142, endPoint x: 157, endPoint y: 143, distance: 49.5
click at [157, 143] on input "Breitenhaide, Außenliegend Orb 6, 63683 Ortenberg, Germany" at bounding box center [214, 140] width 235 height 9
type input "Breitenhaide, Außenliegend Orb 6"
click at [318, 271] on button "Update" at bounding box center [324, 272] width 21 height 10
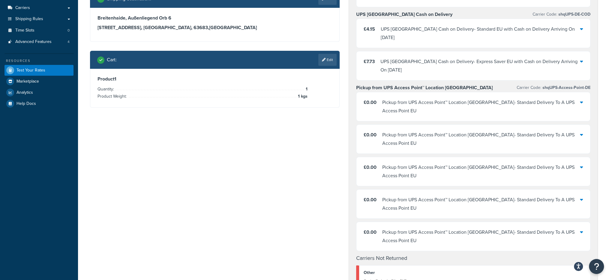
scroll to position [104, 0]
click at [495, 98] on div "Pickup from UPS Access Point™ Location Germany - Standard Delivery To A UPS Acc…" at bounding box center [481, 106] width 198 height 17
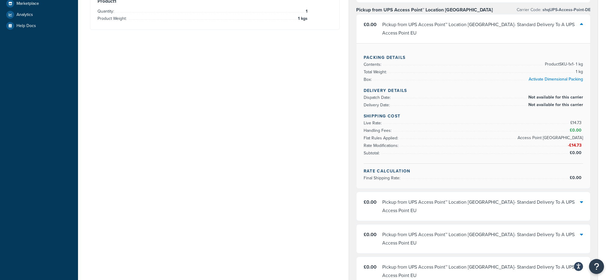
scroll to position [145, 0]
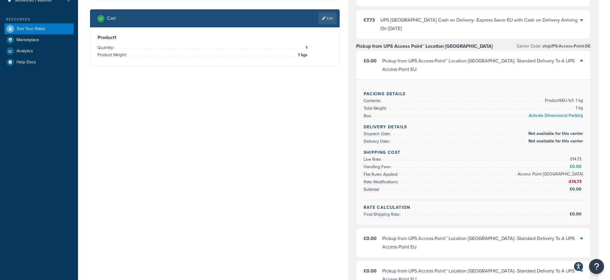
click at [495, 57] on div "Pickup from UPS Access Point™ Location Germany - Standard Delivery To A UPS Acc…" at bounding box center [481, 65] width 198 height 17
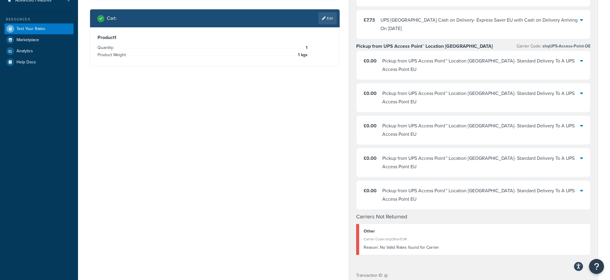
click at [470, 97] on div "Pickup from UPS Access Point™ Location Germany - Standard Delivery To A UPS Acc…" at bounding box center [481, 97] width 198 height 17
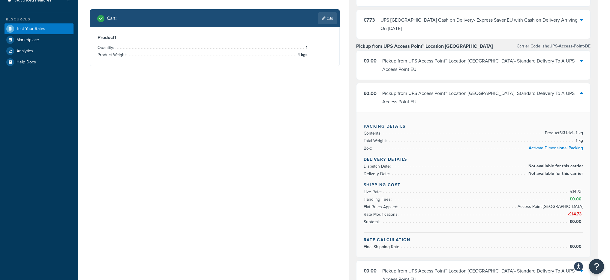
click at [470, 97] on div "Pickup from UPS Access Point™ Location Germany - Standard Delivery To A UPS Acc…" at bounding box center [481, 97] width 198 height 17
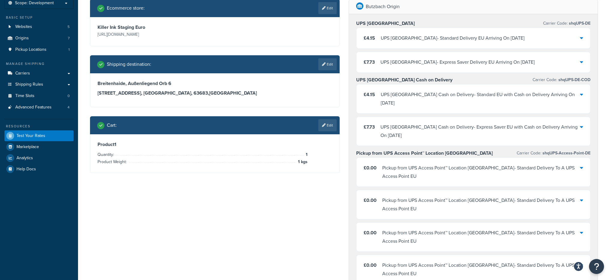
scroll to position [0, 0]
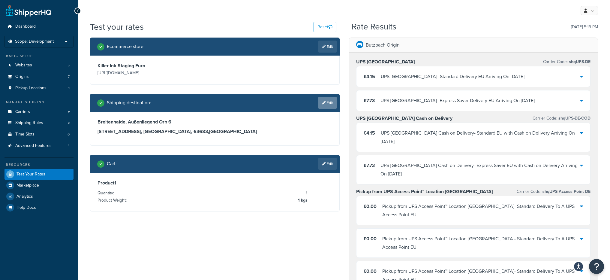
click at [322, 101] on icon at bounding box center [324, 103] width 4 height 4
select select "DE"
select select "HE"
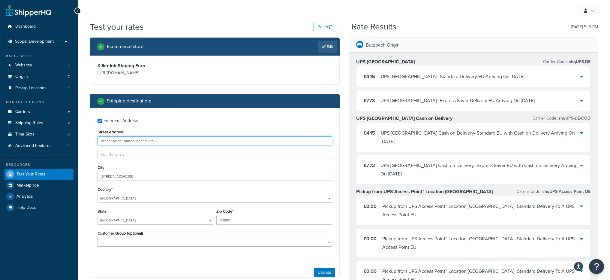
click at [138, 142] on input "Breitenhaide, Außenliegend Orb 6" at bounding box center [214, 140] width 235 height 9
paste input "Schloss Ramholz, Parkstraße 2, 36381 Schlüchtern, Germany"
type input "Schloss Ramholz, Parkstraße 2, 36381 Schlüchtern, Germany"
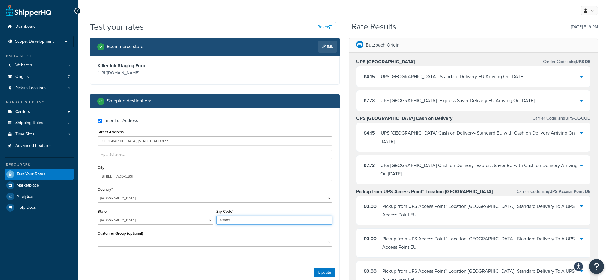
click at [230, 220] on input "63683" at bounding box center [274, 219] width 116 height 9
type input "36381"
click at [158, 223] on select "Baden-Wuerttemberg Bayern Berlin Brandenburg Bremen Hamburg Hessen Mecklenburg-…" at bounding box center [155, 219] width 116 height 9
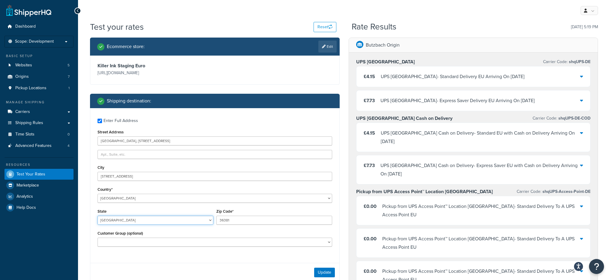
click at [104, 219] on select "Baden-Wuerttemberg Bayern Berlin Brandenburg Bremen Hamburg Hessen Mecklenburg-…" at bounding box center [155, 219] width 116 height 9
select select "SH"
click at [97, 215] on select "Baden-Wuerttemberg Bayern Berlin Brandenburg Bremen Hamburg Hessen Mecklenburg-…" at bounding box center [155, 219] width 116 height 9
drag, startPoint x: 199, startPoint y: 142, endPoint x: 151, endPoint y: 142, distance: 48.9
click at [151, 142] on input "Schloss Ramholz, Parkstraße 2, 36381 Schlüchtern, Germany" at bounding box center [214, 140] width 235 height 9
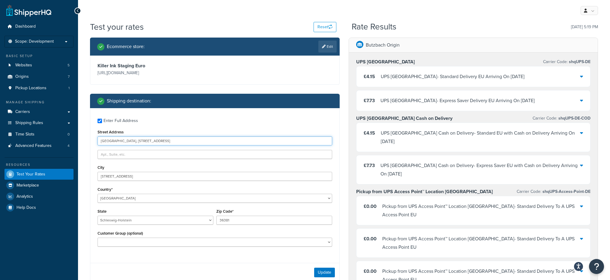
click at [145, 140] on input "Schloss Ramholz, Parkstraße 2" at bounding box center [214, 140] width 235 height 9
click at [154, 143] on input "Schloss Ramholz, Parkstraße 2" at bounding box center [214, 140] width 235 height 9
drag, startPoint x: 150, startPoint y: 142, endPoint x: 129, endPoint y: 142, distance: 20.7
click at [129, 142] on input "Schloss Ramholz, Parkstraße 2" at bounding box center [214, 140] width 235 height 9
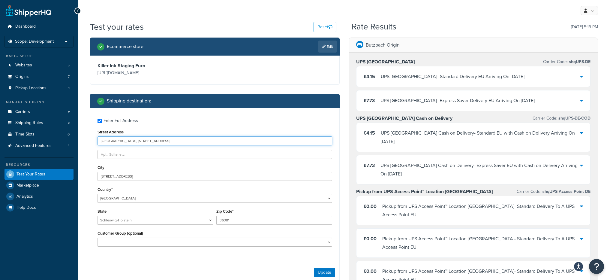
type input "Schloss Ramholz, Parkstraße 2"
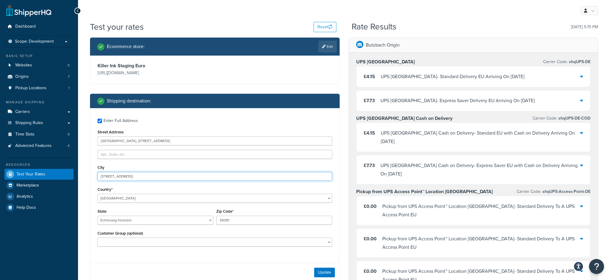
click at [130, 176] on input "Hauptstraße 26" at bounding box center [214, 176] width 235 height 9
paste input "Parkstraße 2"
type input "Parkstraße 2"
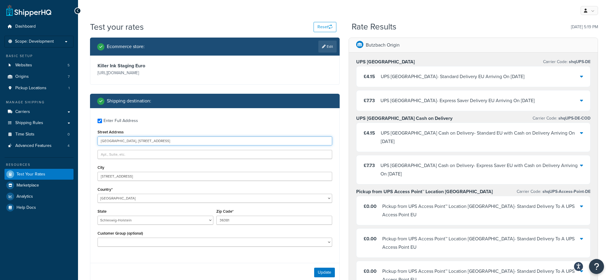
drag, startPoint x: 151, startPoint y: 141, endPoint x: 128, endPoint y: 142, distance: 23.4
click at [128, 142] on input "Schloss Ramholz, Parkstraße 2" at bounding box center [214, 140] width 235 height 9
type input "Schloss Ramholz"
click at [321, 272] on button "Update" at bounding box center [324, 272] width 21 height 10
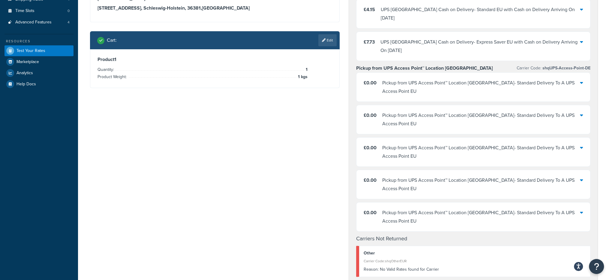
scroll to position [128, 0]
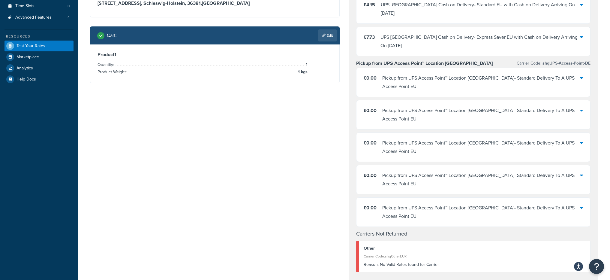
click at [441, 74] on div "Pickup from UPS Access Point™ Location Germany - Standard Delivery To A UPS Acc…" at bounding box center [481, 82] width 198 height 17
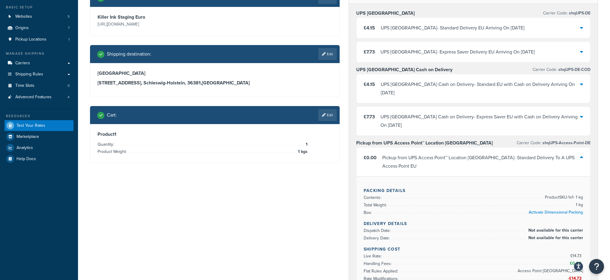
scroll to position [19, 0]
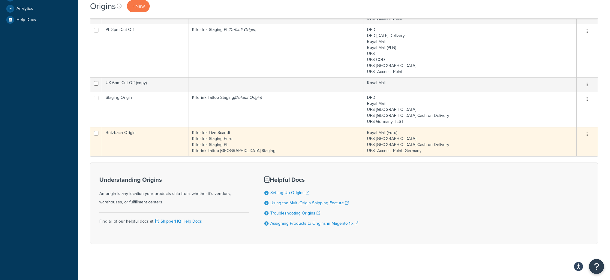
scroll to position [186, 0]
click at [128, 147] on td "Butzbach Origin" at bounding box center [145, 142] width 86 height 29
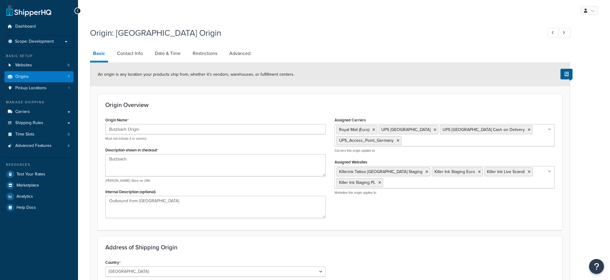
select select "1082"
select select "363"
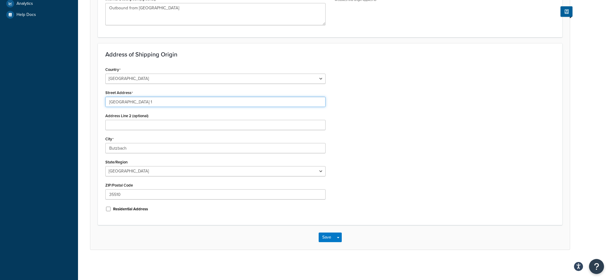
click at [132, 104] on input "[GEOGRAPHIC_DATA] 1" at bounding box center [215, 102] width 220 height 10
click at [132, 101] on input "[GEOGRAPHIC_DATA] 1" at bounding box center [215, 102] width 220 height 10
click at [125, 145] on input "Butzbach" at bounding box center [215, 148] width 220 height 10
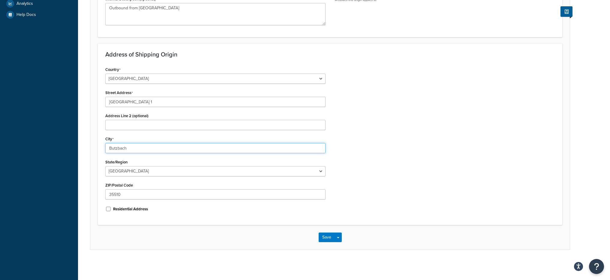
click at [125, 145] on input "Butzbach" at bounding box center [215, 148] width 220 height 10
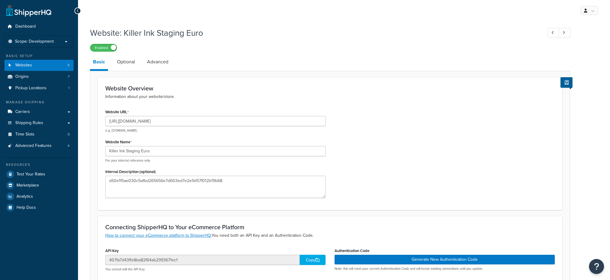
select select "158323"
drag, startPoint x: 183, startPoint y: 136, endPoint x: 182, endPoint y: 132, distance: 4.2
click at [182, 136] on div "Website URL [URL][DOMAIN_NAME] e.g. [DOMAIN_NAME] Website Name Killer Ink Stagi…" at bounding box center [215, 154] width 229 height 95
click at [183, 127] on div "[URL][DOMAIN_NAME] e.g. [DOMAIN_NAME]" at bounding box center [215, 124] width 220 height 17
click at [184, 125] on input "[URL][DOMAIN_NAME]" at bounding box center [215, 121] width 220 height 10
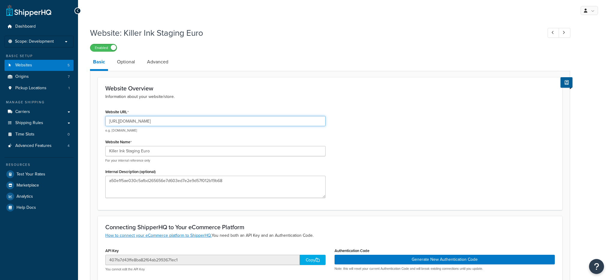
click at [184, 125] on input "[URL][DOMAIN_NAME]" at bounding box center [215, 121] width 220 height 10
click at [184, 124] on input "[URL][DOMAIN_NAME]" at bounding box center [215, 121] width 220 height 10
click at [183, 122] on input "[URL][DOMAIN_NAME]" at bounding box center [215, 121] width 220 height 10
click at [182, 120] on input "[URL][DOMAIN_NAME]" at bounding box center [215, 121] width 220 height 10
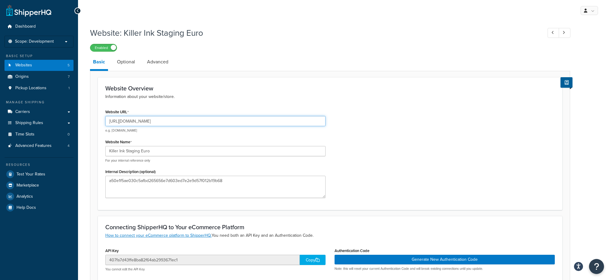
click at [182, 120] on input "[URL][DOMAIN_NAME]" at bounding box center [215, 121] width 220 height 10
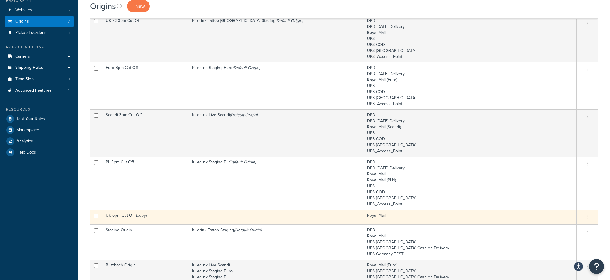
scroll to position [187, 0]
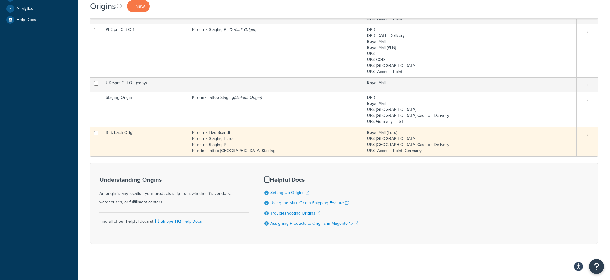
click at [139, 130] on td "Butzbach Origin" at bounding box center [145, 141] width 86 height 29
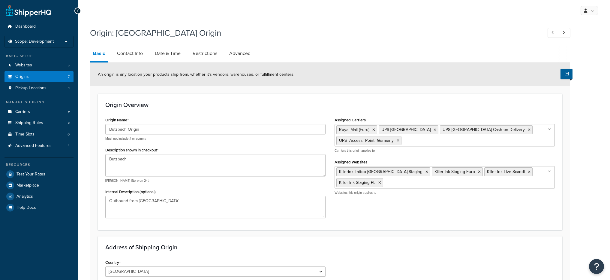
select select "1082"
select select "363"
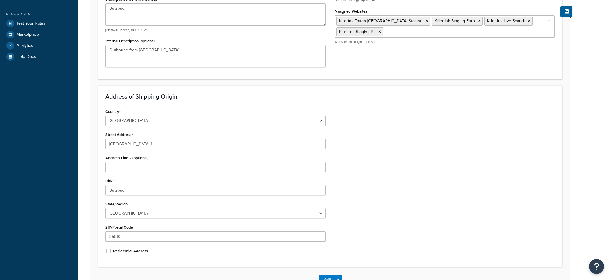
scroll to position [193, 0]
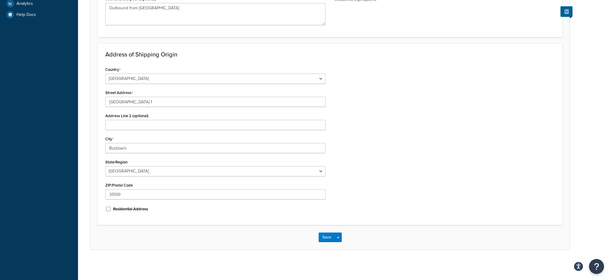
click at [136, 96] on div "Street Address [STREET_ADDRESS]" at bounding box center [215, 97] width 220 height 19
click at [138, 105] on input "[GEOGRAPHIC_DATA] 1" at bounding box center [215, 102] width 220 height 10
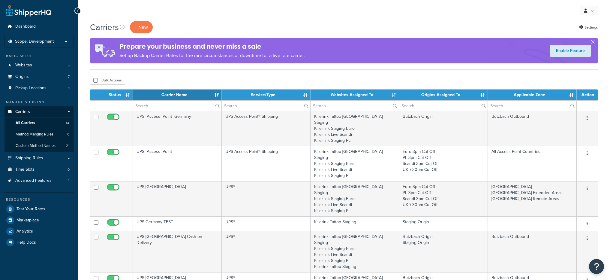
select select "15"
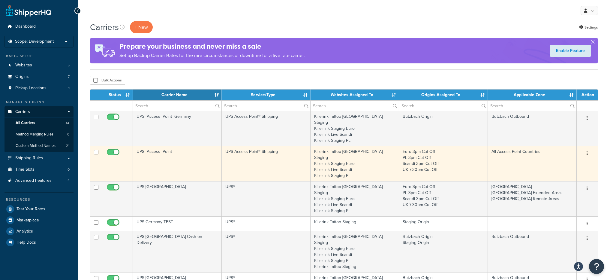
click at [163, 149] on td "UPS_Access_Point" at bounding box center [177, 163] width 89 height 35
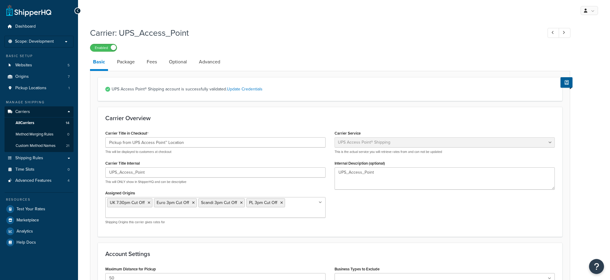
select select "accessPoint"
select select "kg"
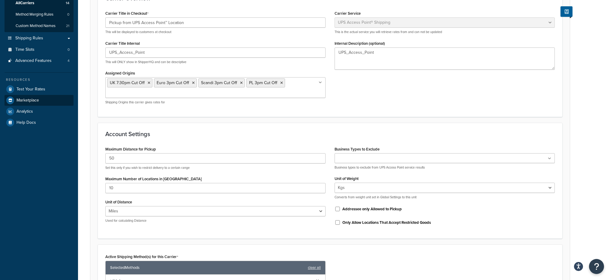
scroll to position [109, 0]
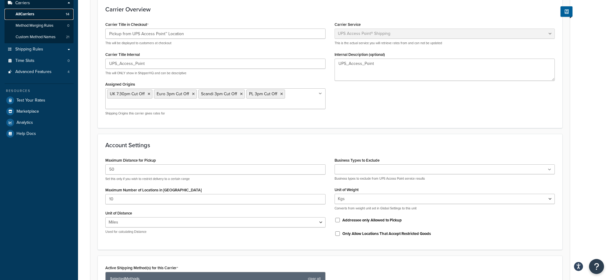
click at [58, 16] on link "All Carriers 14" at bounding box center [38, 14] width 69 height 11
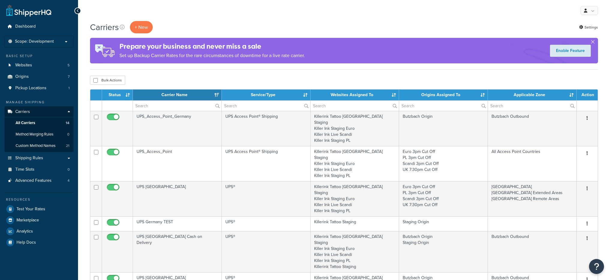
select select "15"
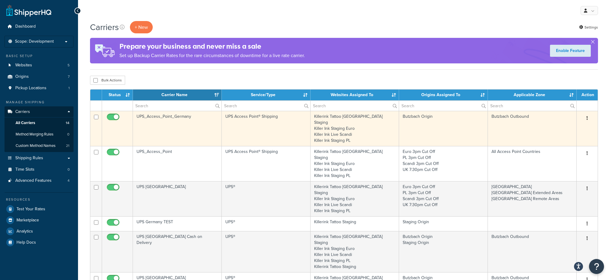
click at [191, 138] on td "UPS_Access_Point_Germany" at bounding box center [177, 128] width 89 height 35
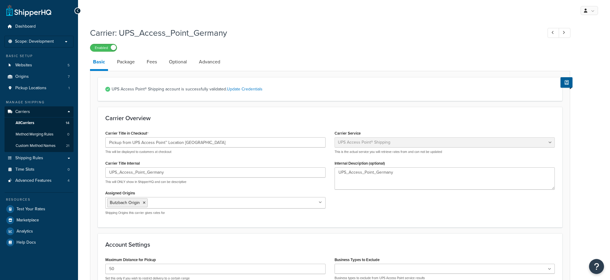
select select "accessPoint"
select select "KM"
select select "convert_lb_kg"
click at [218, 52] on div "Enabled" at bounding box center [330, 47] width 480 height 8
click at [212, 56] on link "Advanced" at bounding box center [209, 62] width 27 height 14
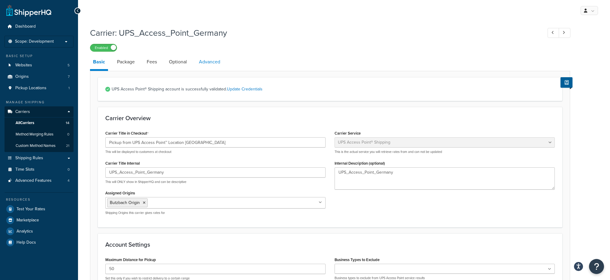
select select "false"
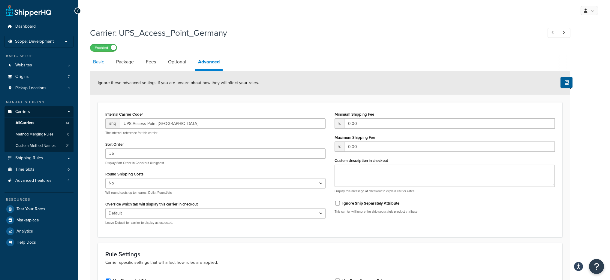
click at [102, 64] on link "Basic" at bounding box center [98, 62] width 17 height 14
select select "accessPoint"
select select "KM"
select select "convert_lb_kg"
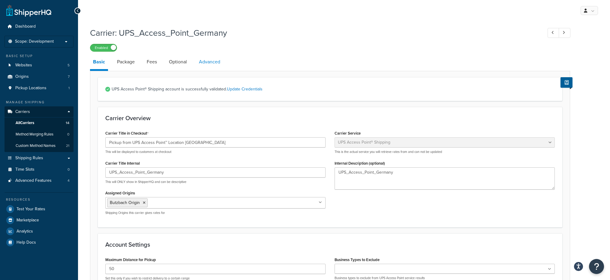
click at [198, 63] on link "Advanced" at bounding box center [209, 62] width 27 height 14
select select "false"
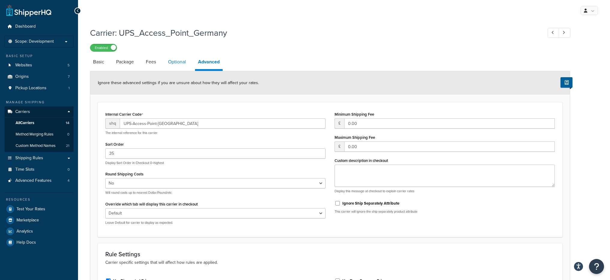
click at [179, 62] on link "Optional" at bounding box center [177, 62] width 24 height 14
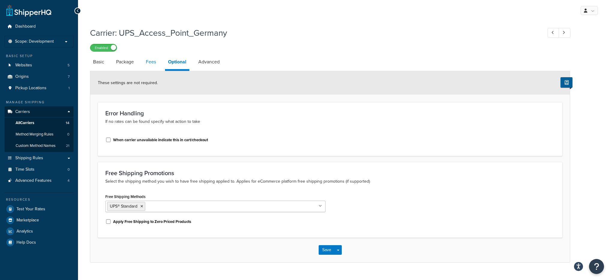
click at [148, 63] on link "Fees" at bounding box center [151, 62] width 16 height 14
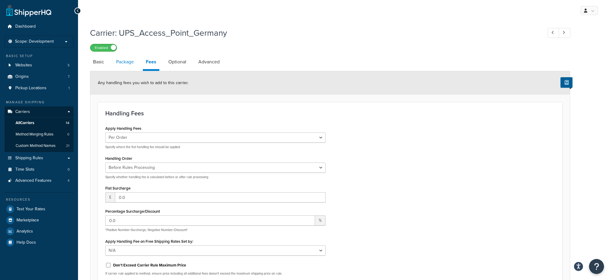
click at [118, 63] on link "Package" at bounding box center [125, 62] width 24 height 14
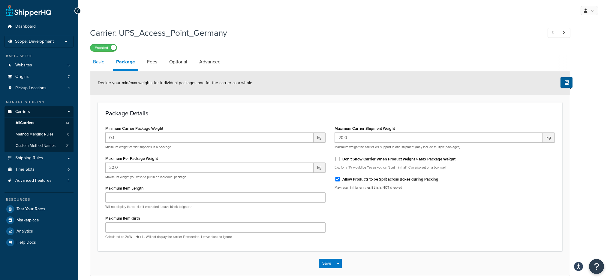
click at [100, 61] on link "Basic" at bounding box center [98, 62] width 17 height 14
select select "accessPoint"
select select "KM"
select select "convert_lb_kg"
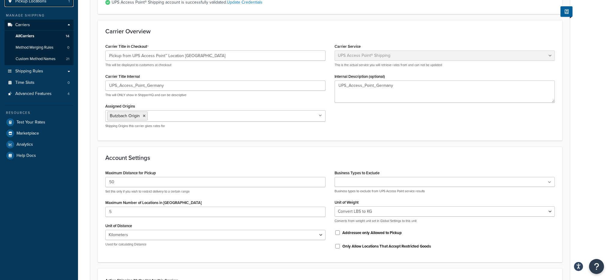
scroll to position [150, 0]
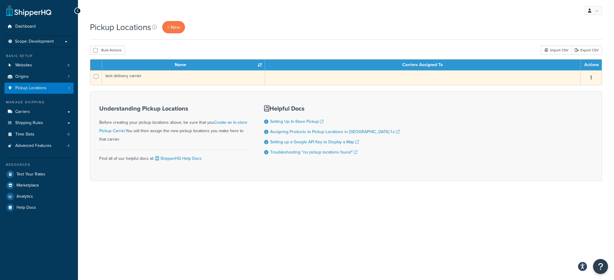
click at [154, 79] on td "test delivery carrier" at bounding box center [183, 77] width 163 height 15
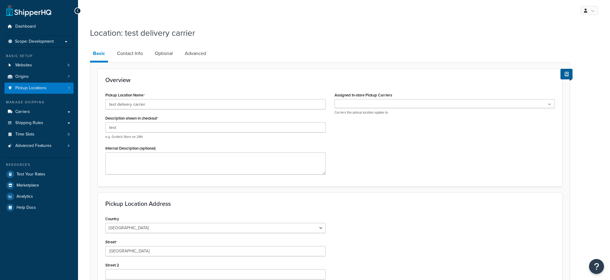
select select "1226"
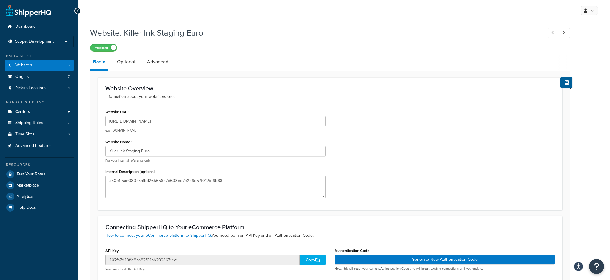
select select "158323"
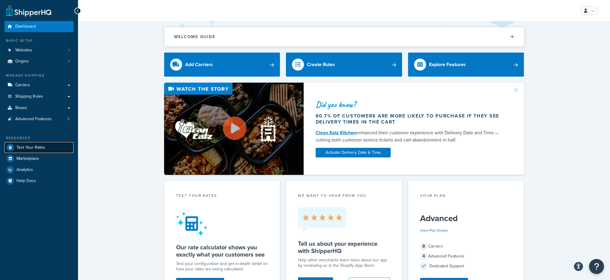
click at [43, 143] on link "Test Your Rates" at bounding box center [38, 147] width 69 height 11
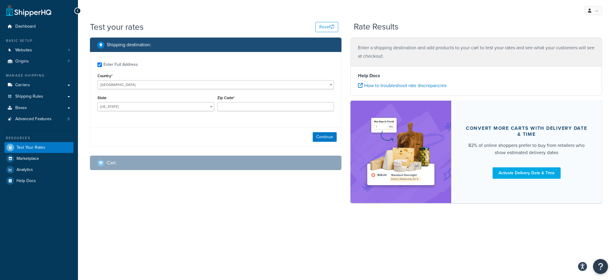
checkbox input "true"
type input "69331"
select select "NE"
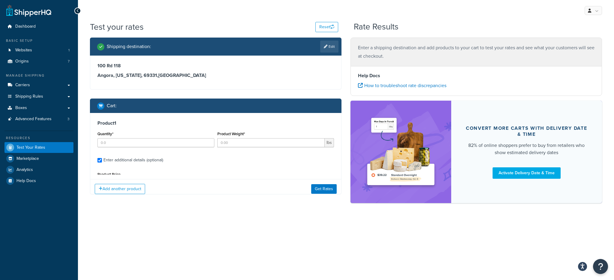
type input "1"
type input "100"
select select "55"
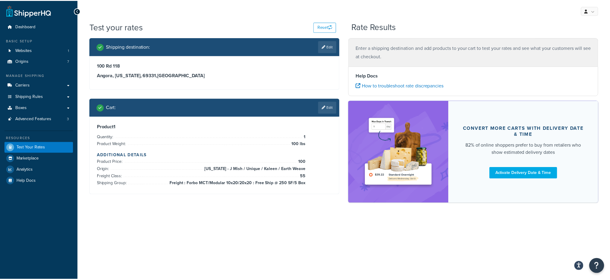
scroll to position [241, 0]
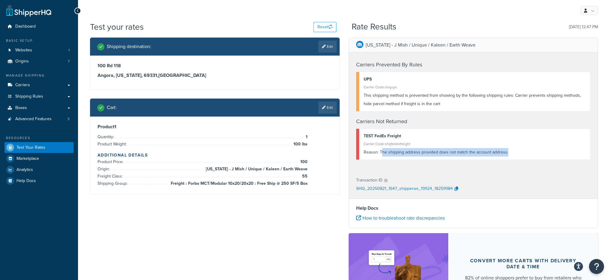
drag, startPoint x: 505, startPoint y: 151, endPoint x: 380, endPoint y: 155, distance: 125.1
click at [380, 155] on div "Reason: The shipping address provided does not match the account address." at bounding box center [475, 152] width 222 height 8
click at [379, 155] on div "Reason: The shipping address provided does not match the account address." at bounding box center [475, 152] width 222 height 8
drag, startPoint x: 379, startPoint y: 153, endPoint x: 529, endPoint y: 153, distance: 149.4
click at [529, 153] on div "Reason: The shipping address provided does not match the account address." at bounding box center [475, 152] width 222 height 8
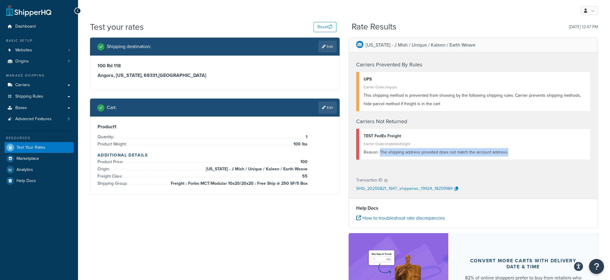
copy div "The shipping address provided does not match the account address."
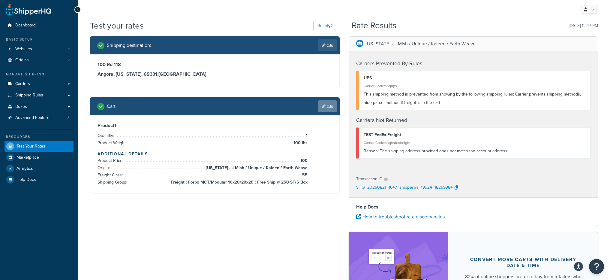
click at [321, 112] on link "Edit" at bounding box center [327, 106] width 18 height 12
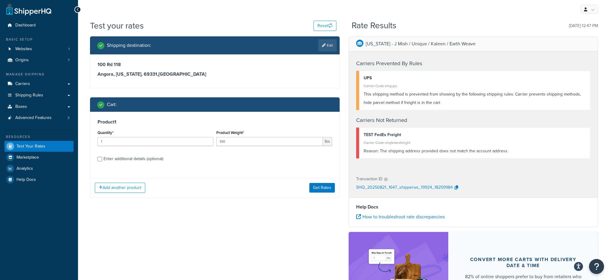
scroll to position [0, 0]
click at [105, 163] on div "Enter additional details (optional)" at bounding box center [133, 158] width 60 height 8
click at [102, 161] on input "Enter additional details (optional)" at bounding box center [99, 159] width 4 height 4
checkbox input "true"
select select "55"
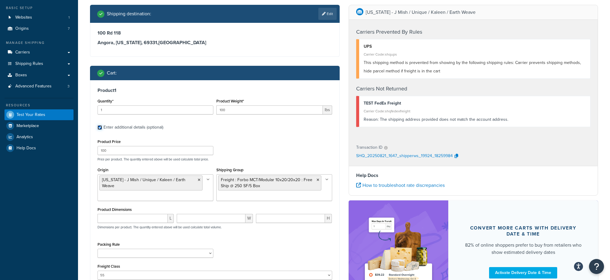
scroll to position [35, 0]
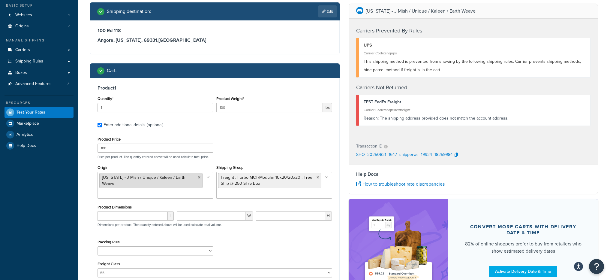
click at [198, 178] on icon at bounding box center [199, 177] width 3 height 4
click at [63, 220] on div "Dashboard Basic Setup Websites 1 Origins 7 Manage Shipping Carriers Carriers Al…" at bounding box center [39, 158] width 78 height 387
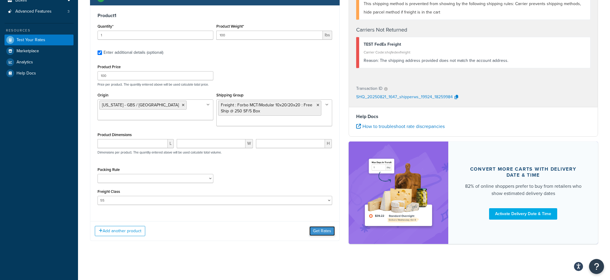
click at [329, 231] on button "Get Rates" at bounding box center [321, 231] width 25 height 10
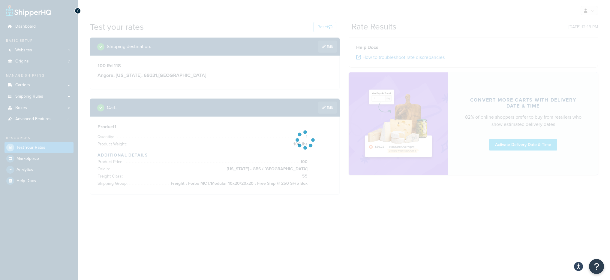
scroll to position [0, 0]
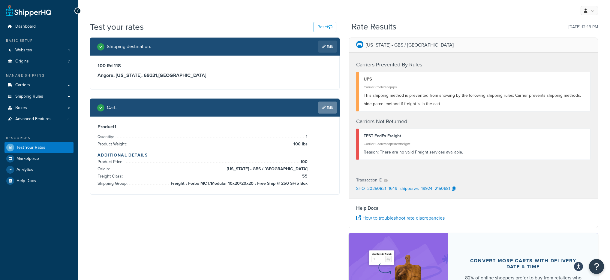
click at [325, 112] on link "Edit" at bounding box center [327, 107] width 18 height 12
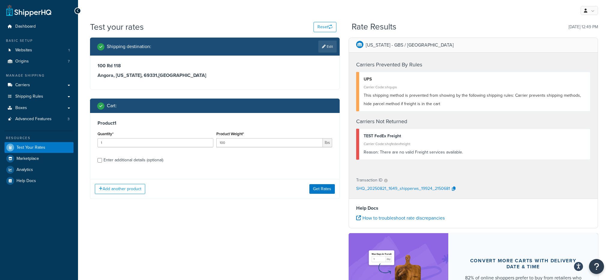
click at [125, 162] on div "Enter additional details (optional)" at bounding box center [133, 160] width 60 height 8
click at [102, 162] on input "Enter additional details (optional)" at bounding box center [99, 160] width 4 height 4
checkbox input "true"
select select "55"
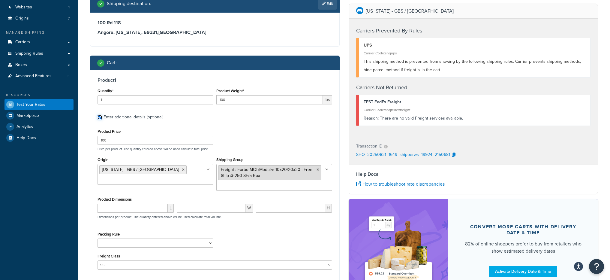
scroll to position [45, 0]
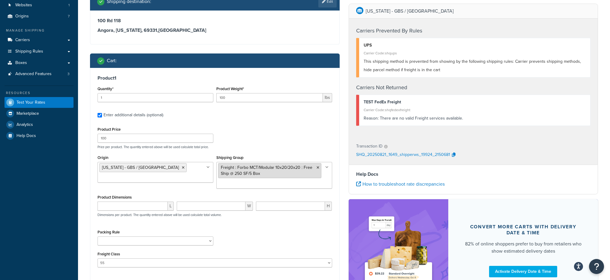
click at [317, 166] on icon at bounding box center [317, 168] width 3 height 4
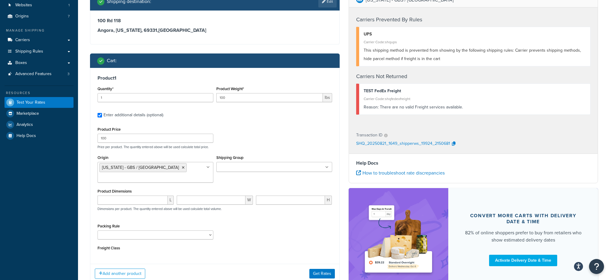
click at [279, 133] on div "Product Price 100 Price per product. The quantity entered above will be used ca…" at bounding box center [215, 137] width 238 height 24
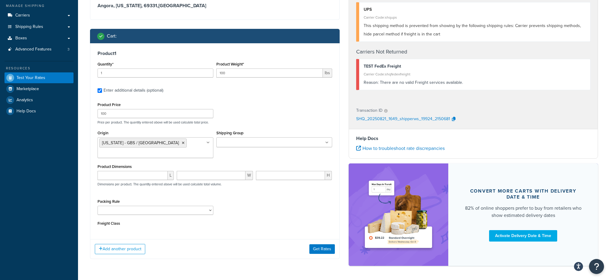
scroll to position [91, 0]
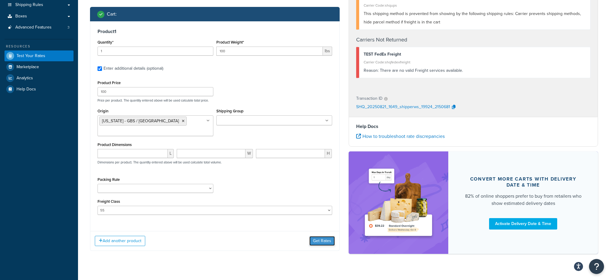
click at [319, 236] on button "Get Rates" at bounding box center [321, 241] width 25 height 10
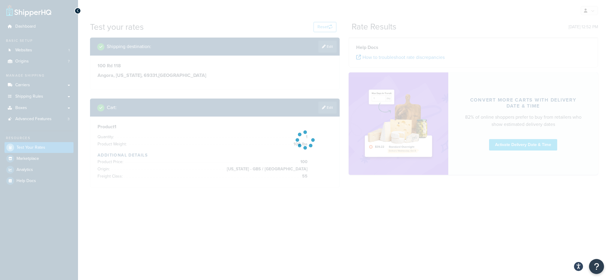
scroll to position [0, 0]
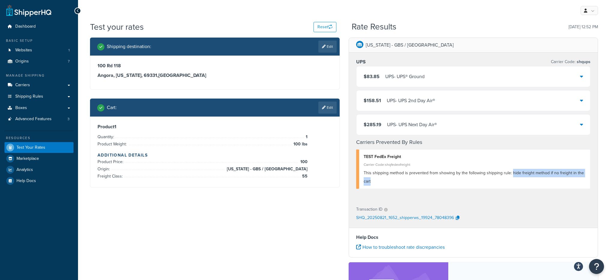
drag, startPoint x: 510, startPoint y: 172, endPoint x: 514, endPoint y: 179, distance: 8.4
click at [514, 179] on div "This shipping method is prevented from showing by the following shipping rule: …" at bounding box center [475, 177] width 222 height 17
copy span "hide freight method if no freight in the cart"
click at [322, 111] on link "Edit" at bounding box center [327, 107] width 18 height 12
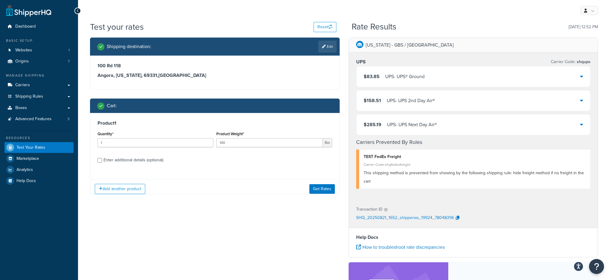
click at [150, 164] on div "Product 1 Quantity* 1 Product Weight* 100 lbs Enter additional details (optiona…" at bounding box center [214, 143] width 249 height 61
click at [152, 159] on div "Enter additional details (optional)" at bounding box center [133, 160] width 60 height 8
click at [102, 159] on input "Enter additional details (optional)" at bounding box center [99, 160] width 4 height 4
checkbox input "true"
select select "55"
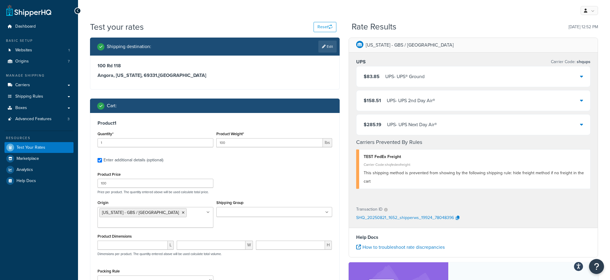
click at [251, 209] on input "Shipping Group" at bounding box center [244, 212] width 53 height 7
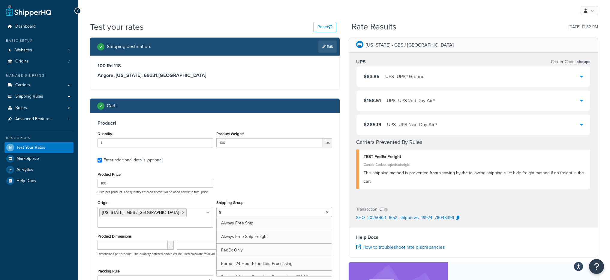
type input "fre"
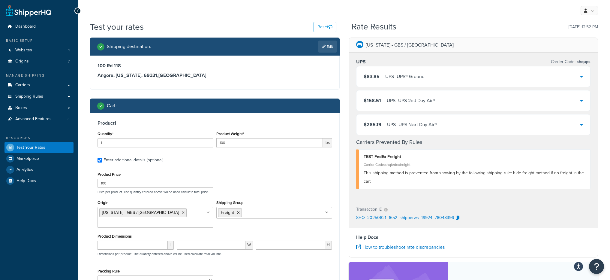
click at [251, 182] on div "Product Price 100 Price per product. The quantity entered above will be used ca…" at bounding box center [215, 182] width 238 height 24
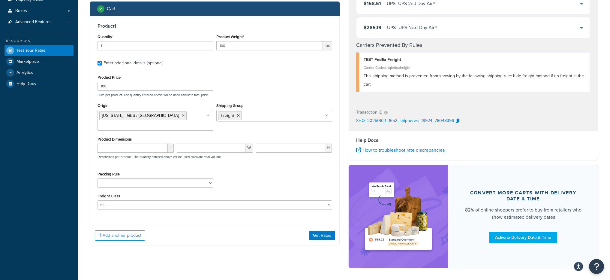
scroll to position [97, 0]
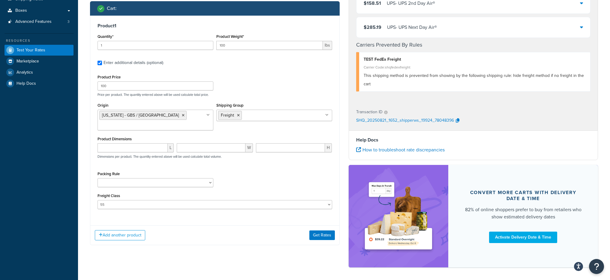
click at [315, 232] on div "Add another product Get Rates" at bounding box center [214, 234] width 249 height 19
click at [316, 230] on button "Get Rates" at bounding box center [321, 235] width 25 height 10
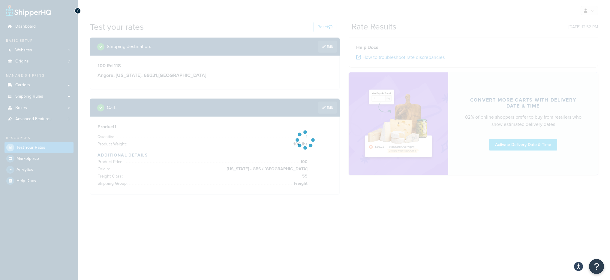
scroll to position [0, 0]
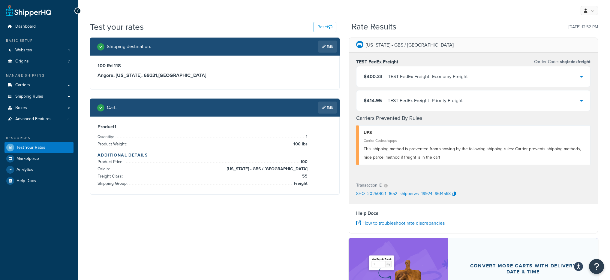
click at [334, 114] on div "Cart : Edit" at bounding box center [215, 107] width 250 height 18
click at [330, 111] on link "Edit" at bounding box center [327, 107] width 18 height 12
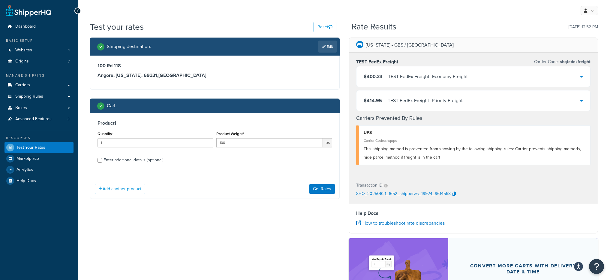
click at [112, 158] on div "Enter additional details (optional)" at bounding box center [133, 160] width 60 height 8
click at [102, 158] on input "Enter additional details (optional)" at bounding box center [99, 160] width 4 height 4
checkbox input "true"
select select "55"
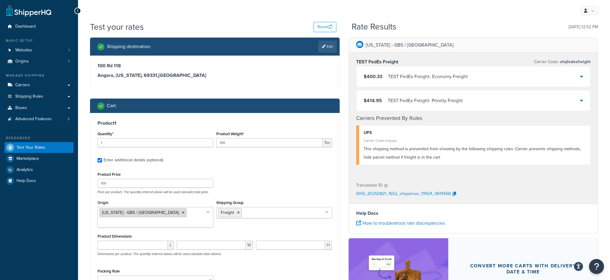
click at [182, 212] on icon at bounding box center [183, 213] width 3 height 4
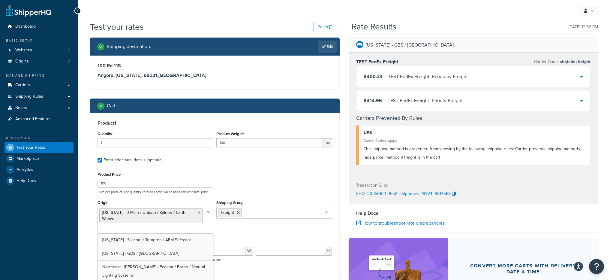
click at [209, 200] on div "Origin Georgia - J Mish / Unique / Kaleen / Earth Weave California - Silacote /…" at bounding box center [155, 215] width 116 height 35
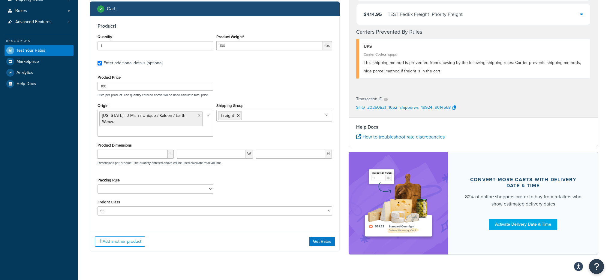
click at [308, 236] on div "Add another product Get Rates" at bounding box center [214, 240] width 249 height 19
click at [311, 236] on button "Get Rates" at bounding box center [321, 241] width 25 height 10
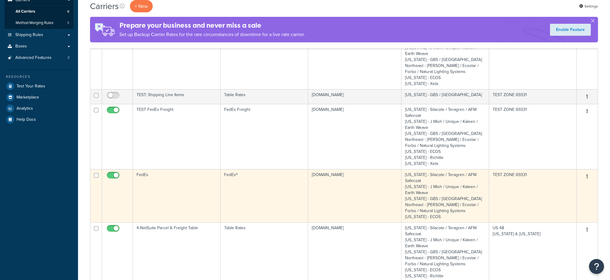
scroll to position [127, 0]
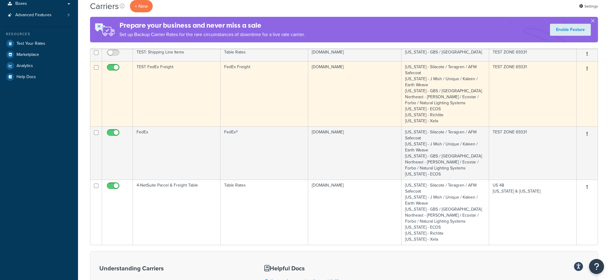
click at [200, 109] on td "TEST FedEx Freight" at bounding box center [177, 93] width 88 height 65
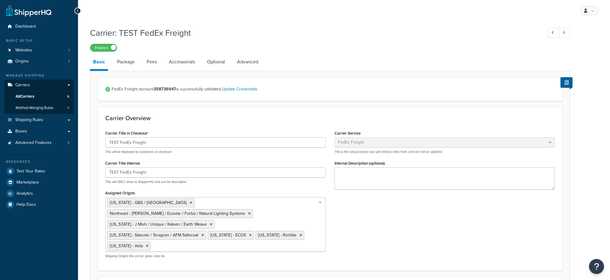
select select "fedExFreight"
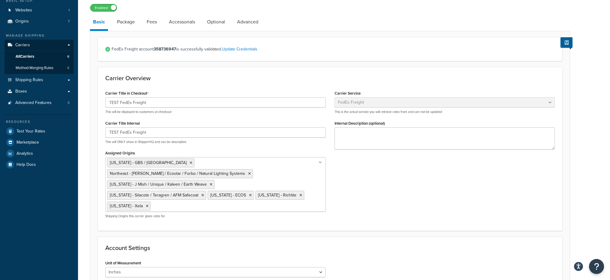
scroll to position [13, 0]
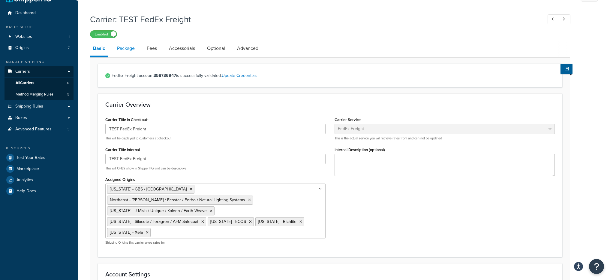
click at [132, 52] on link "Package" at bounding box center [126, 48] width 24 height 14
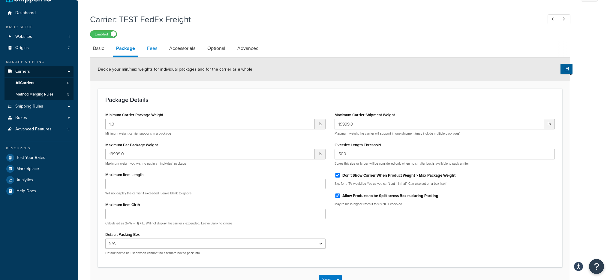
click at [151, 48] on link "Fees" at bounding box center [152, 48] width 16 height 14
select select "AFTER"
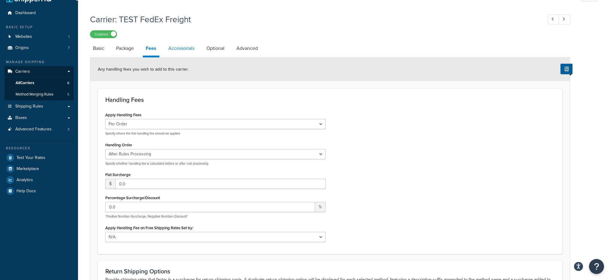
click at [176, 48] on link "Accessorials" at bounding box center [181, 48] width 32 height 14
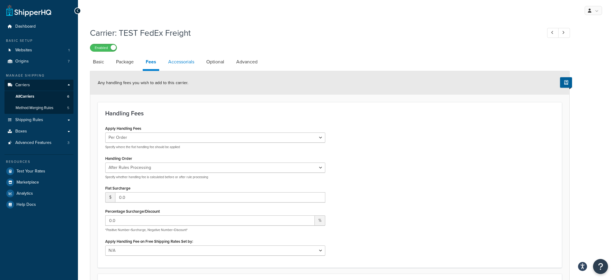
select select "residential"
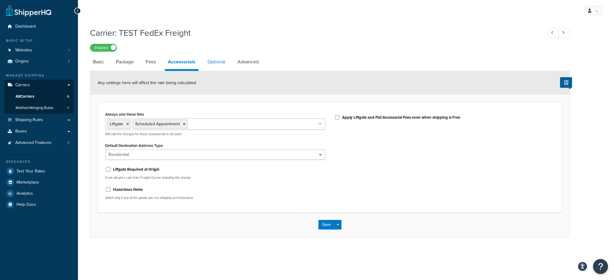
click at [219, 60] on link "Optional" at bounding box center [217, 62] width 24 height 14
select select "55"
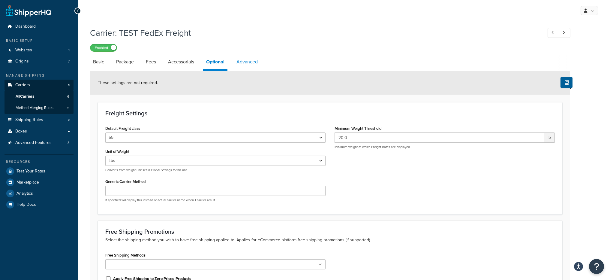
click at [240, 65] on link "Advanced" at bounding box center [246, 62] width 27 height 14
select select "false"
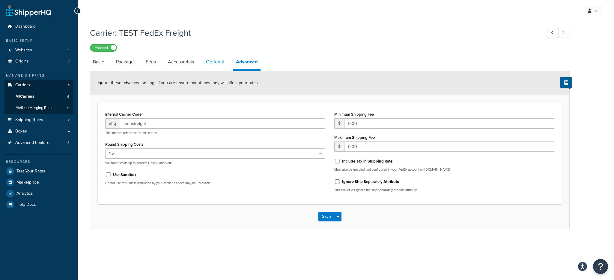
click at [215, 63] on link "Optional" at bounding box center [215, 62] width 24 height 14
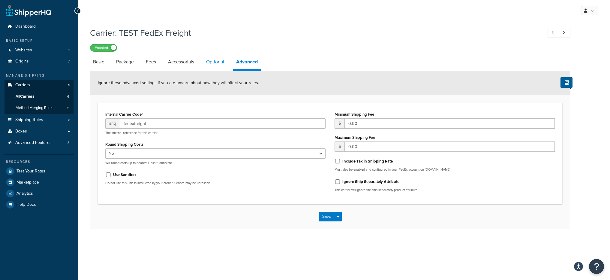
select select "55"
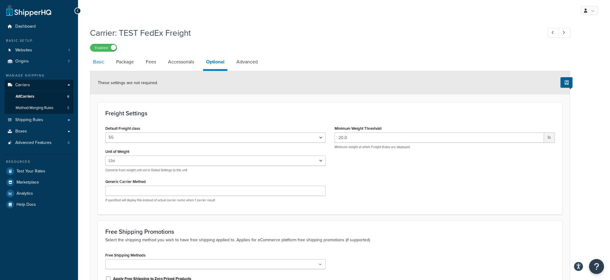
click at [102, 64] on link "Basic" at bounding box center [98, 62] width 17 height 14
select select "fedExFreight"
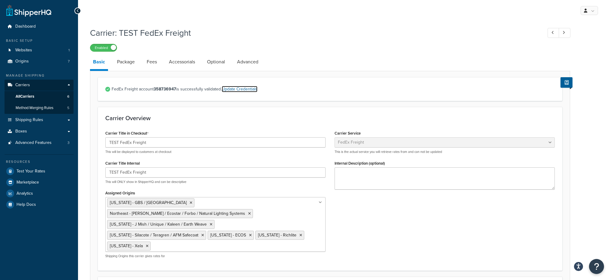
click at [240, 91] on link "Update Credentials" at bounding box center [240, 89] width 36 height 6
select select "PALLET"
select select "US"
select select "IA"
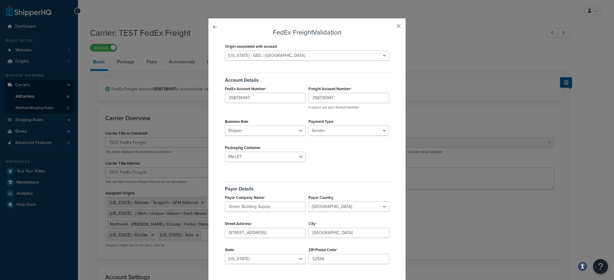
click at [391, 27] on button "button" at bounding box center [389, 27] width 1 height 1
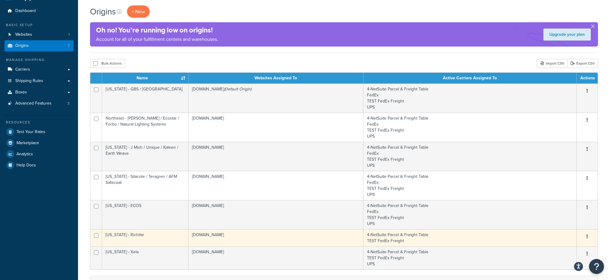
scroll to position [5, 0]
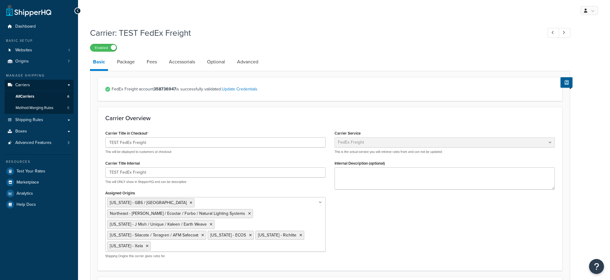
select select "fedExFreight"
drag, startPoint x: 154, startPoint y: 88, endPoint x: 176, endPoint y: 86, distance: 21.9
click at [176, 86] on span "FedEx Freight account 358736947 is successfully validated. Update Credentials" at bounding box center [333, 89] width 443 height 8
copy strong "358736947"
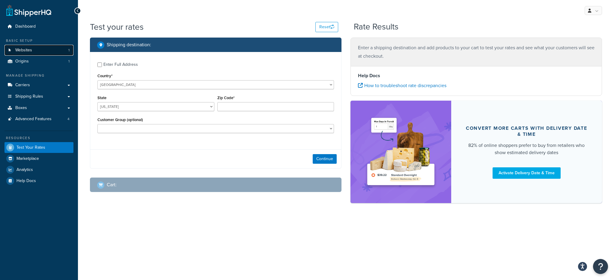
click at [46, 53] on link "Websites 1" at bounding box center [38, 50] width 69 height 11
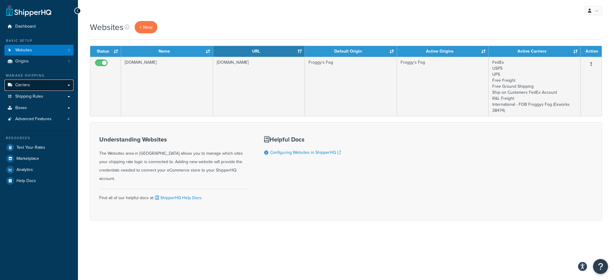
click at [46, 87] on link "Carriers" at bounding box center [38, 84] width 69 height 11
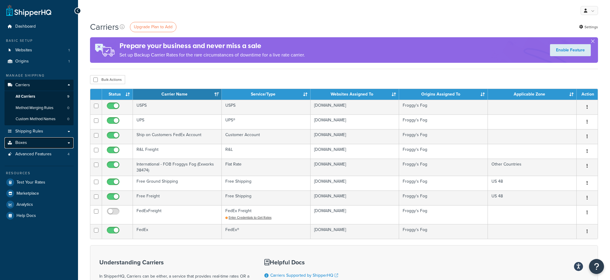
click at [43, 146] on link "Boxes" at bounding box center [38, 142] width 69 height 11
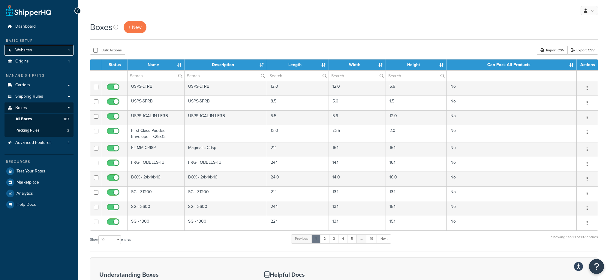
click at [32, 49] on link "Websites 1" at bounding box center [38, 50] width 69 height 11
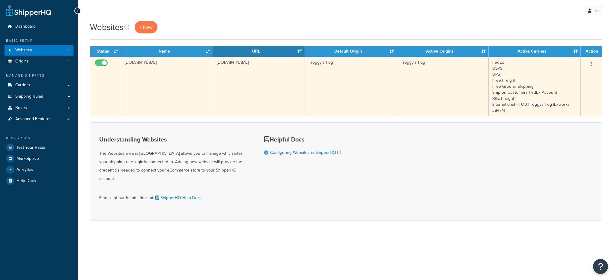
click at [192, 68] on td "[DOMAIN_NAME]" at bounding box center [167, 86] width 92 height 59
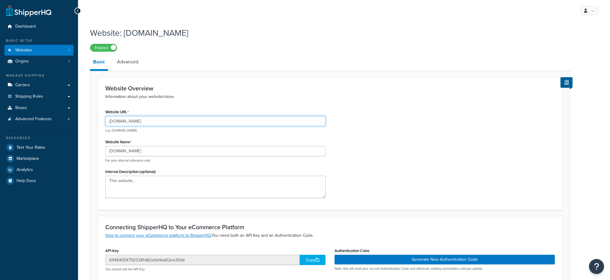
click at [165, 124] on input "[DOMAIN_NAME]" at bounding box center [215, 121] width 220 height 10
